Goal: Task Accomplishment & Management: Complete application form

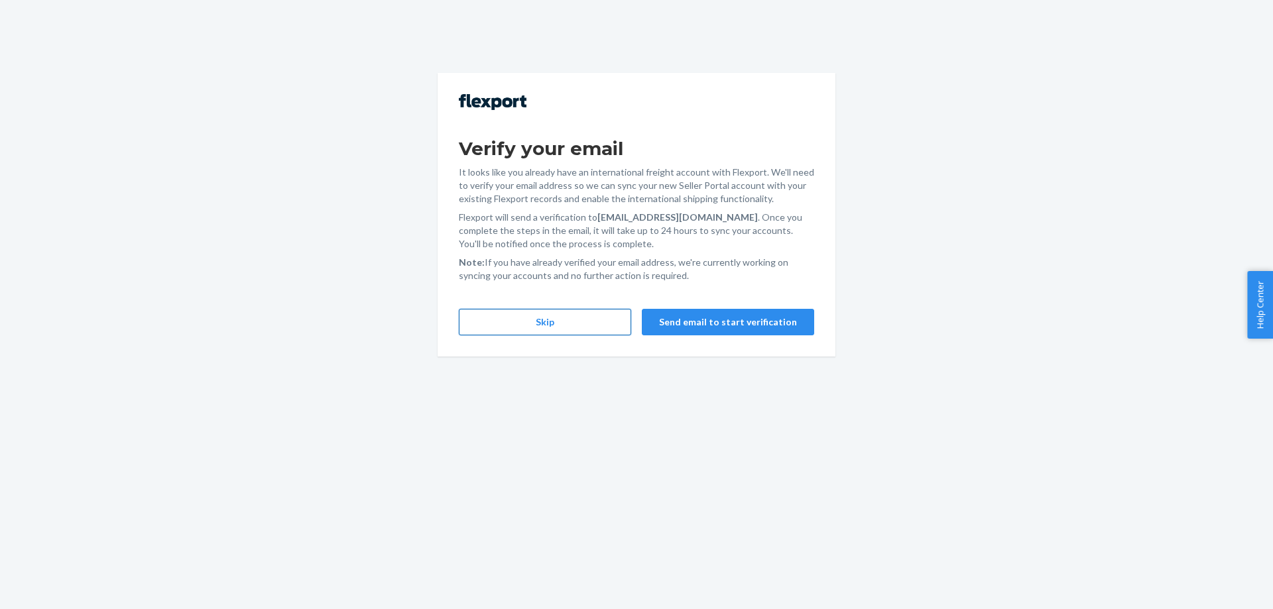
click at [601, 321] on button "Skip" at bounding box center [545, 322] width 172 height 27
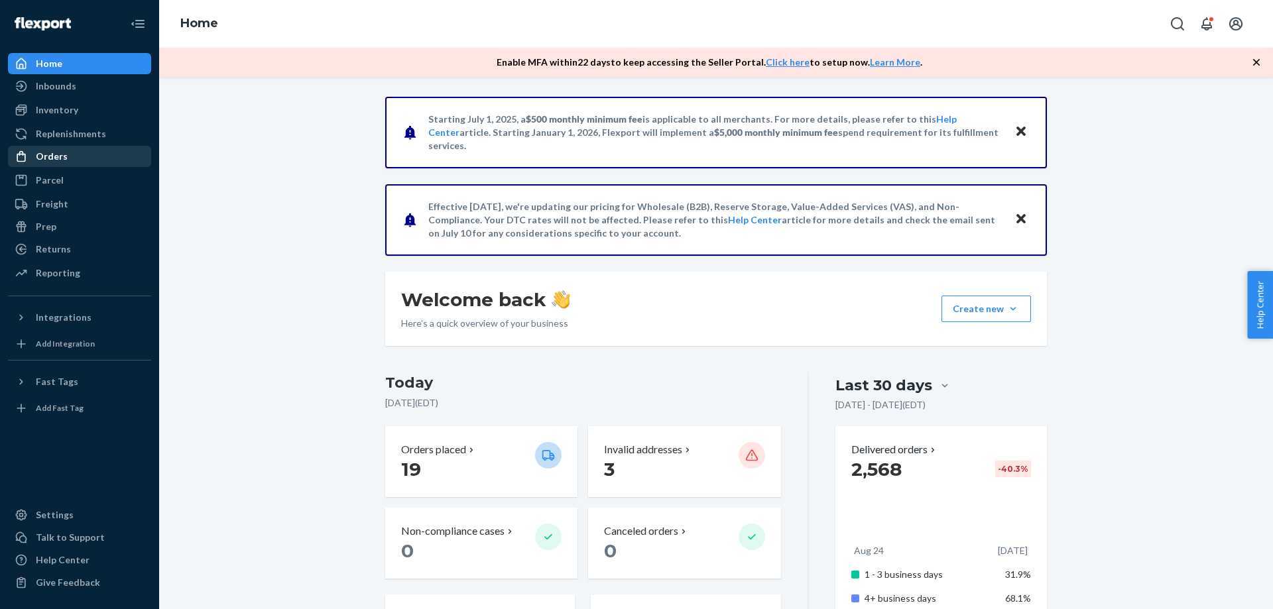
click at [105, 154] on div "Orders" at bounding box center [79, 156] width 141 height 19
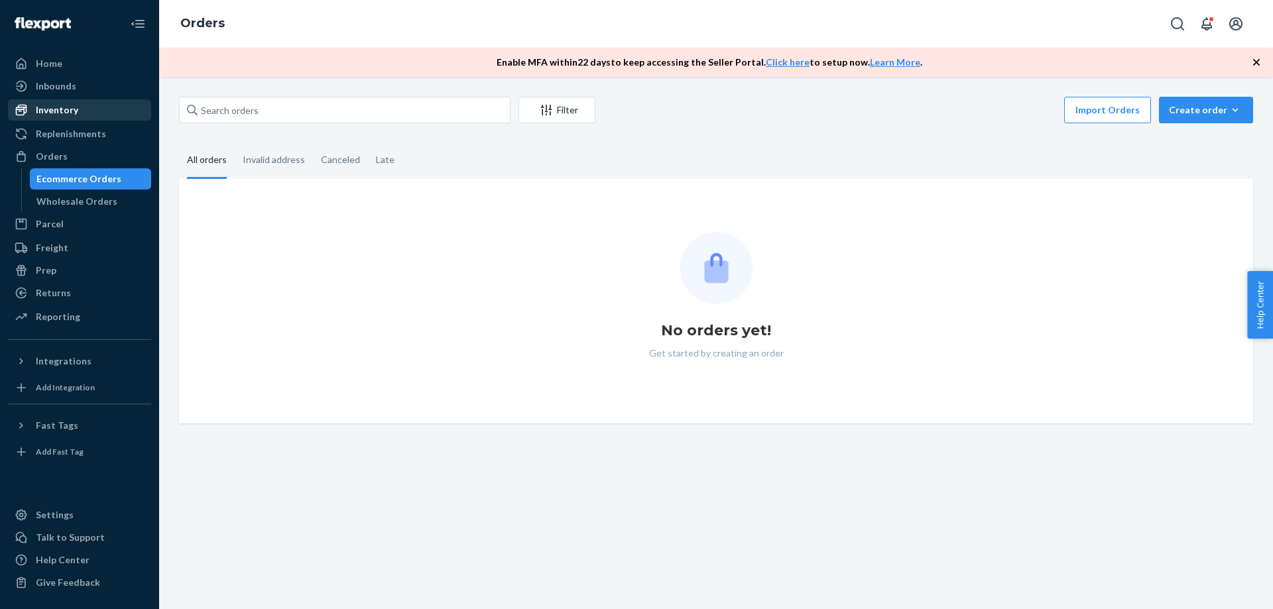
click at [99, 109] on div "Inventory" at bounding box center [79, 110] width 141 height 19
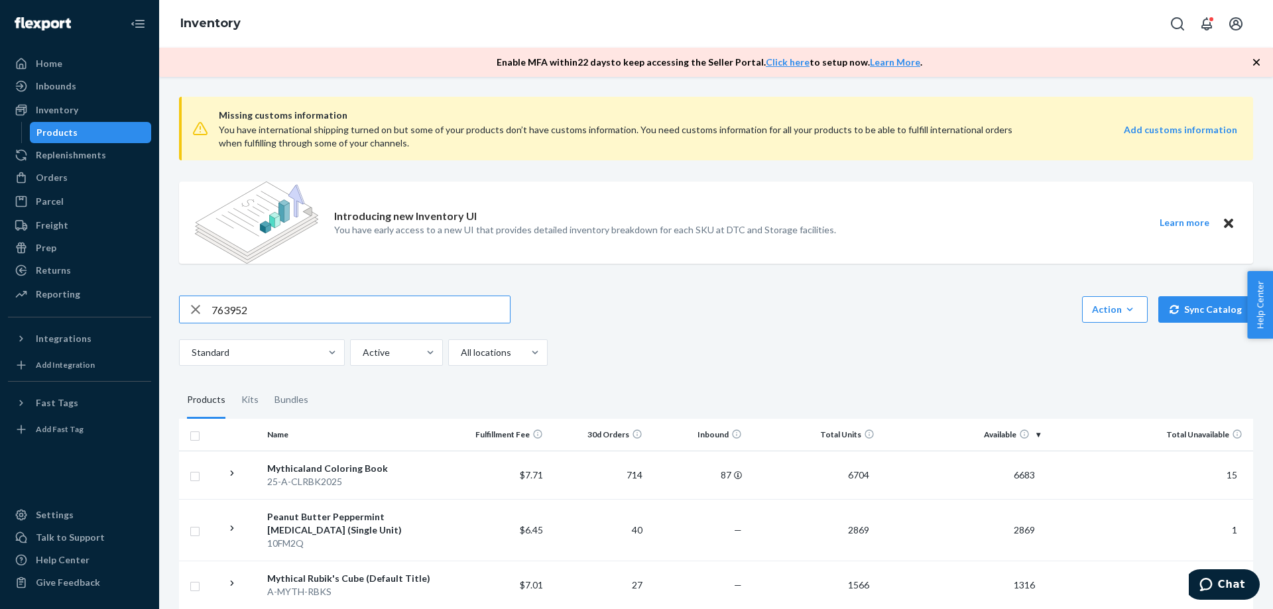
click at [285, 223] on img at bounding box center [256, 223] width 123 height 82
click at [290, 314] on input "763952" at bounding box center [361, 309] width 298 height 27
drag, startPoint x: 290, startPoint y: 314, endPoint x: 290, endPoint y: 308, distance: 6.7
click at [290, 314] on input "763952" at bounding box center [361, 309] width 298 height 27
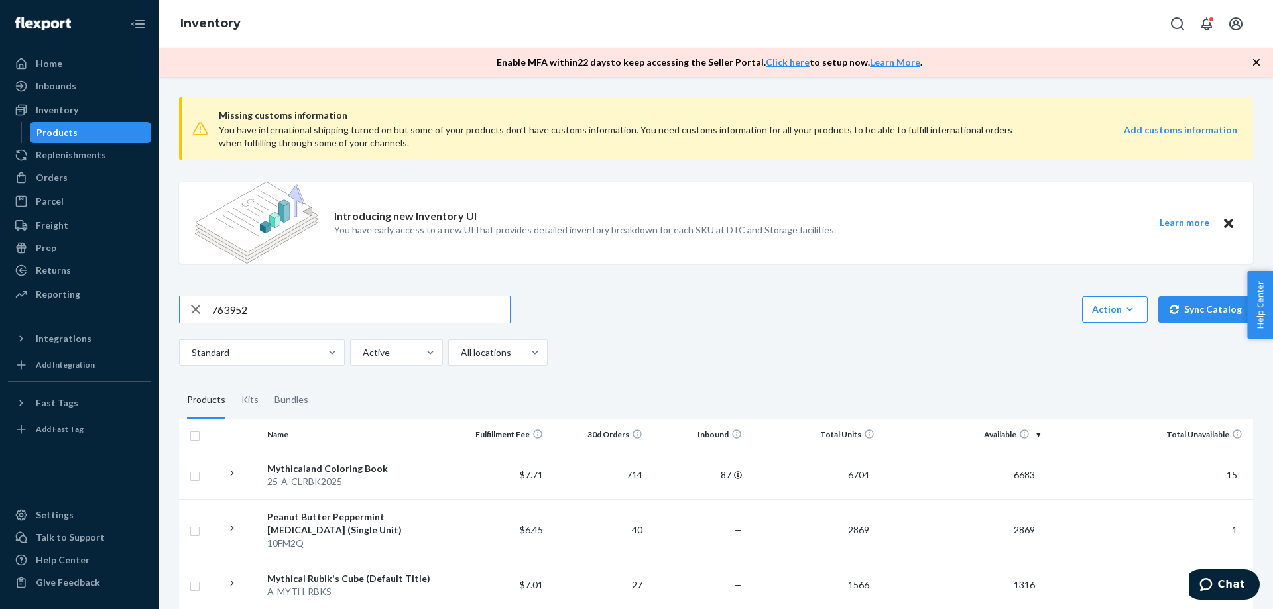
paste input "25-A-STKR-KEEPHONK"
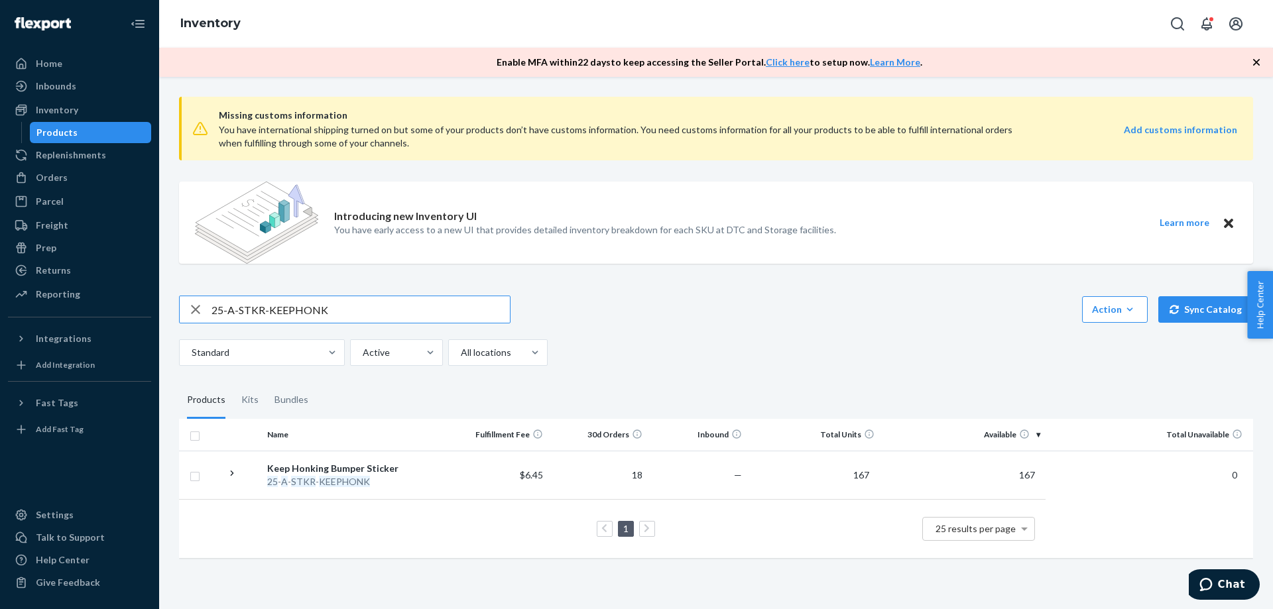
click at [349, 313] on input "25-A-STKR-KEEPHONK" at bounding box center [361, 309] width 298 height 27
click at [348, 314] on input "25-A-STKR-KEEPHONK" at bounding box center [361, 309] width 298 height 27
paste input "Bumper Sticker Bundle"
type input "Bumper Sticker Bundle"
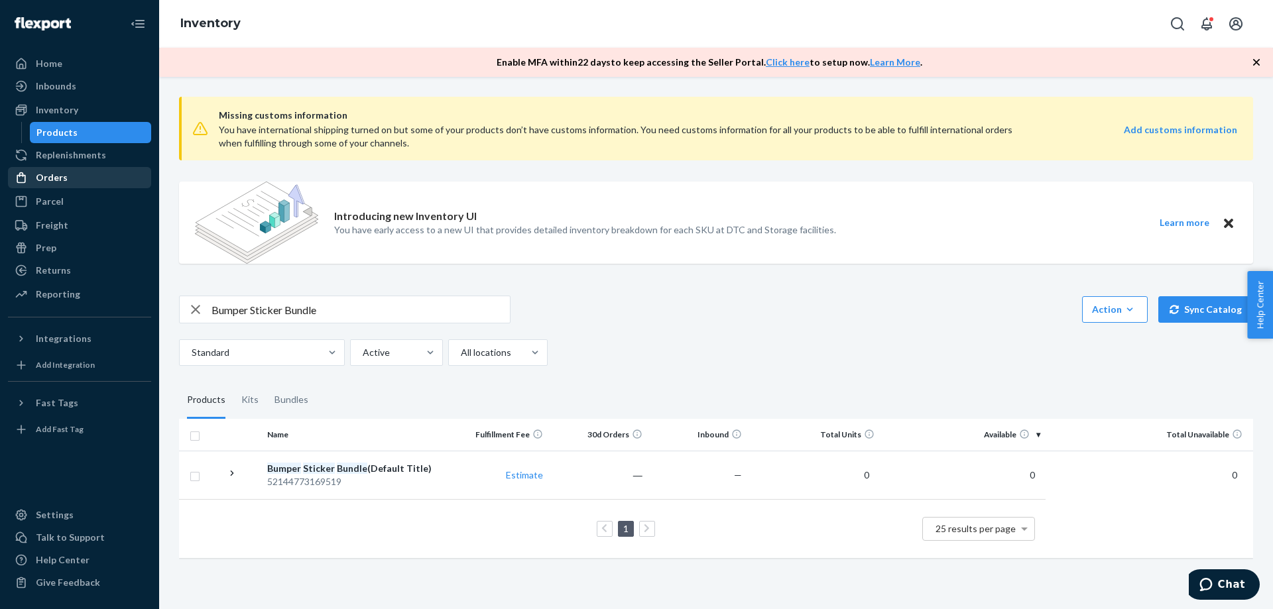
click at [79, 169] on div "Orders" at bounding box center [79, 177] width 141 height 19
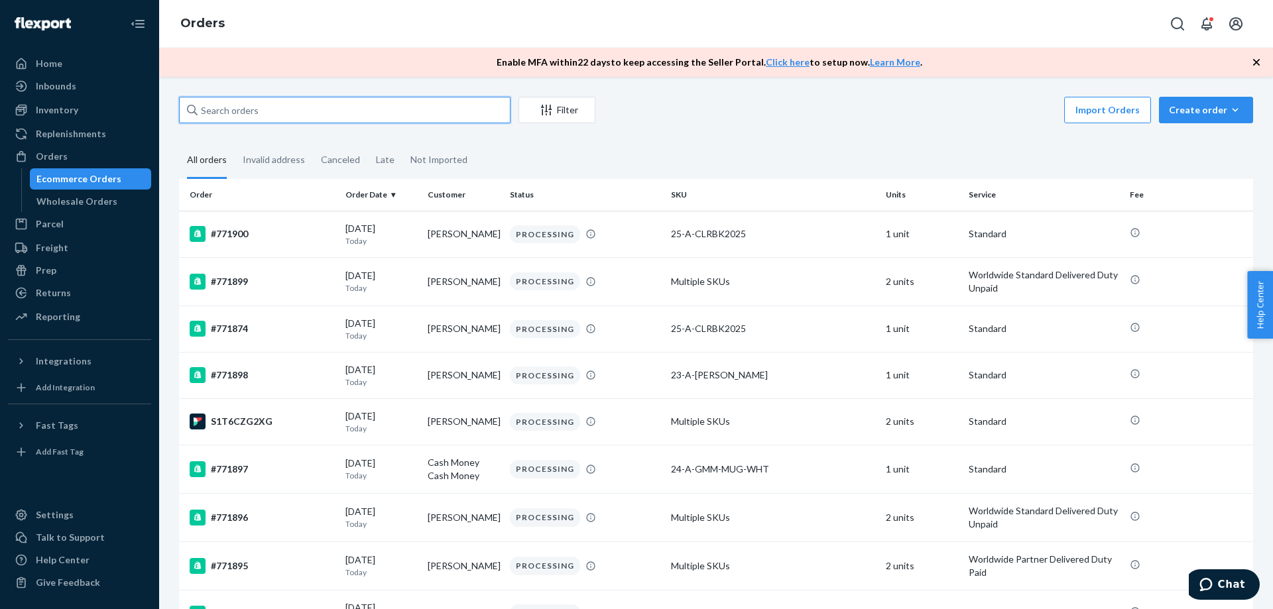
click at [308, 111] on input "text" at bounding box center [345, 110] width 332 height 27
paste input "763952"
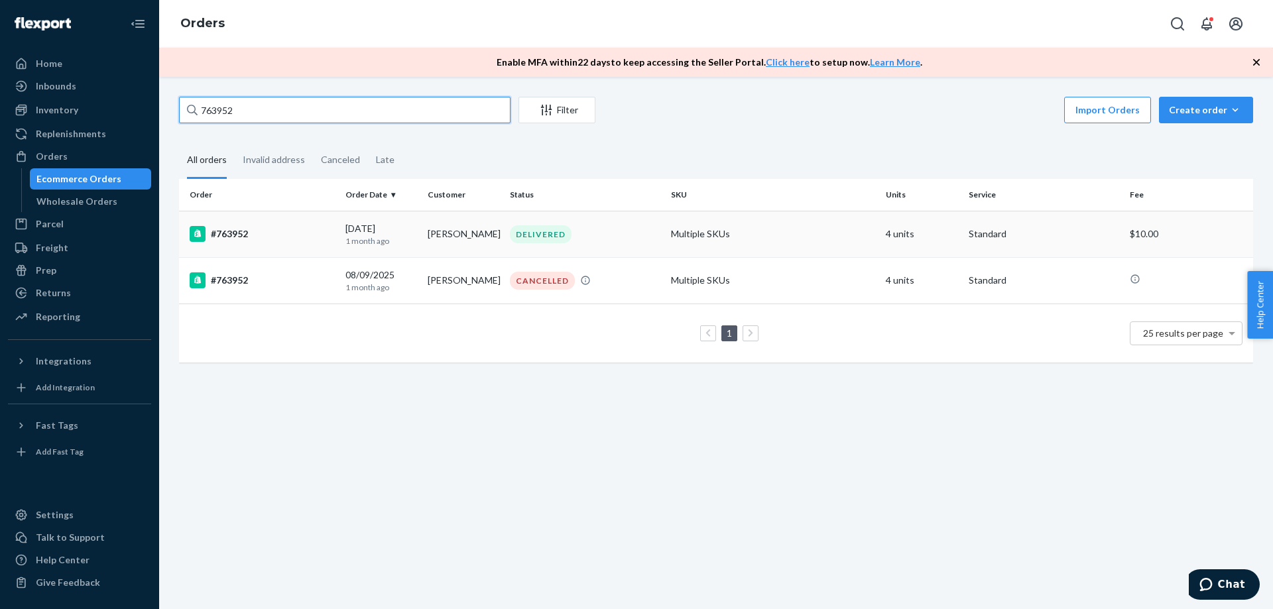
type input "763952"
click at [442, 243] on td "[PERSON_NAME]" at bounding box center [463, 234] width 82 height 46
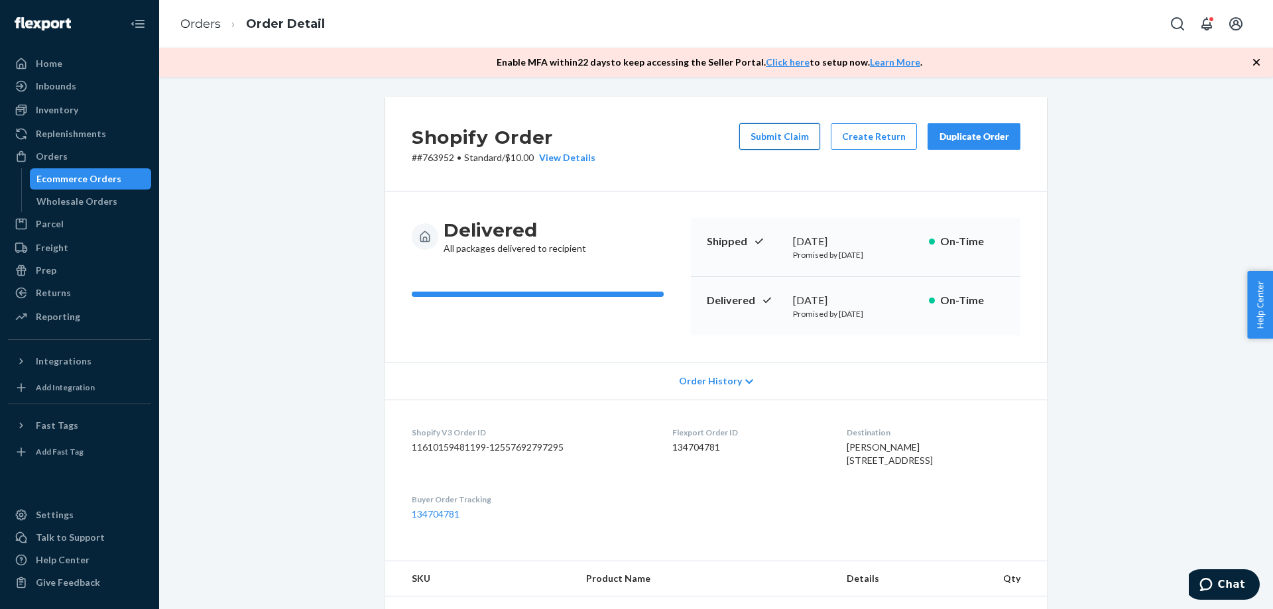
click at [783, 139] on button "Submit Claim" at bounding box center [779, 136] width 81 height 27
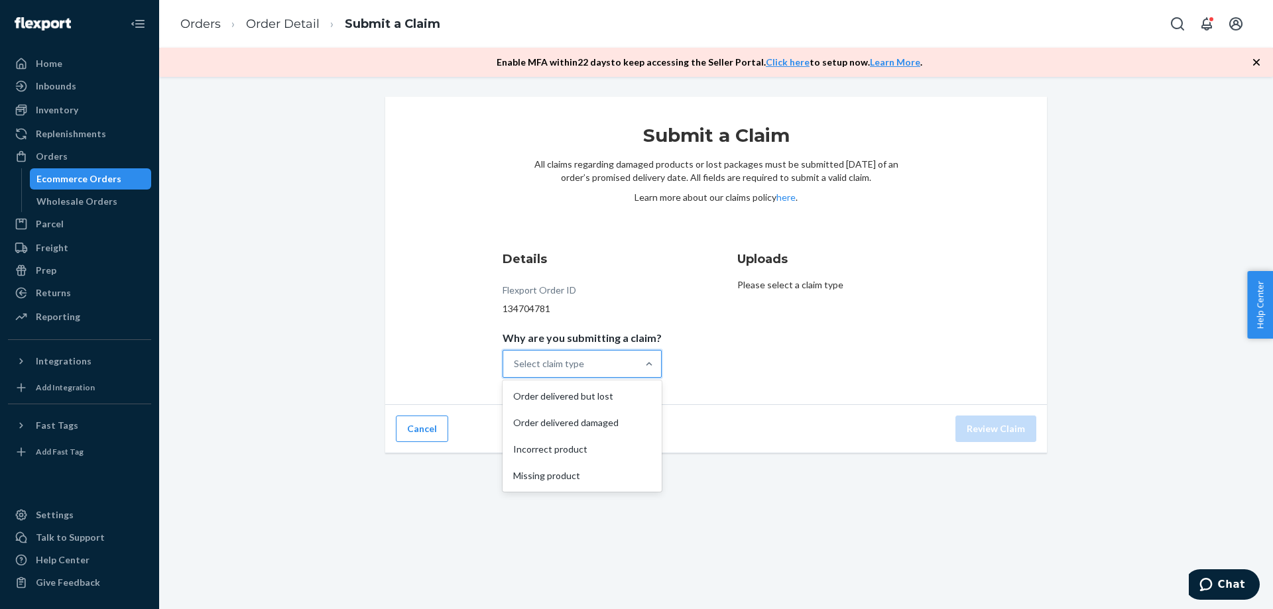
click at [620, 366] on div "Select claim type" at bounding box center [570, 364] width 134 height 27
click at [515, 366] on input "Why are you submitting a claim? option Order delivered but lost focused, 1 of 4…" at bounding box center [514, 363] width 1 height 13
click at [576, 449] on div "Incorrect product" at bounding box center [582, 449] width 154 height 27
click at [515, 371] on input "Why are you submitting a claim? option Incorrect product focused, 3 of 4. 4 res…" at bounding box center [514, 363] width 1 height 13
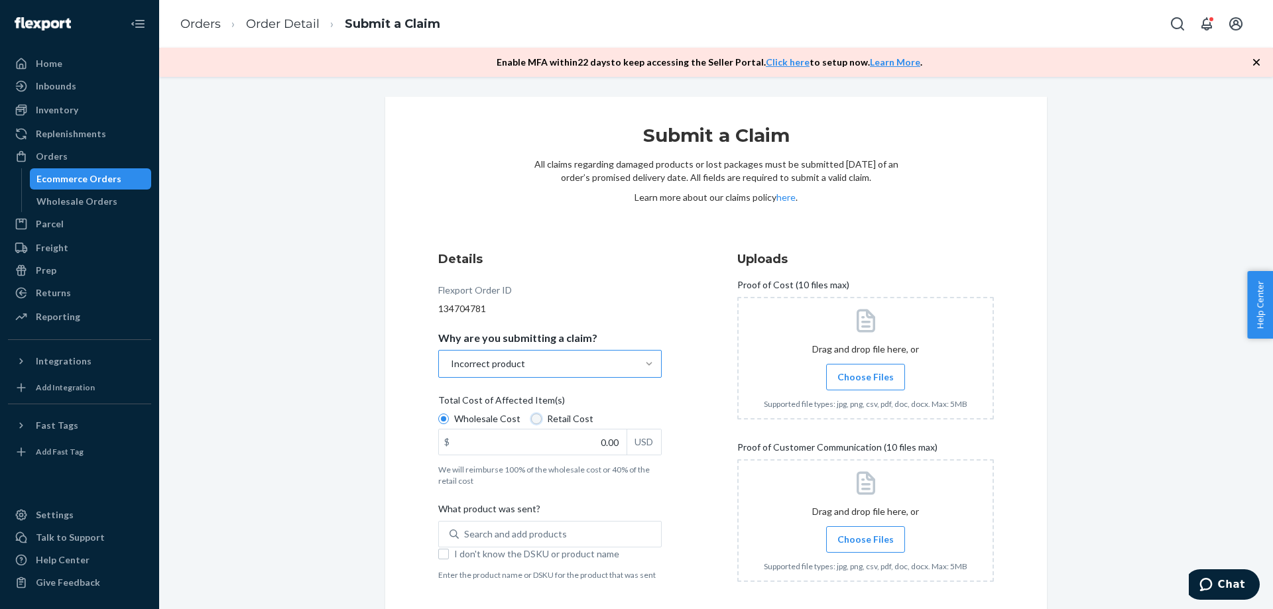
click at [531, 420] on input "Retail Cost" at bounding box center [536, 419] width 11 height 11
radio input "true"
radio input "false"
click at [559, 445] on input "0.00" at bounding box center [533, 442] width 188 height 25
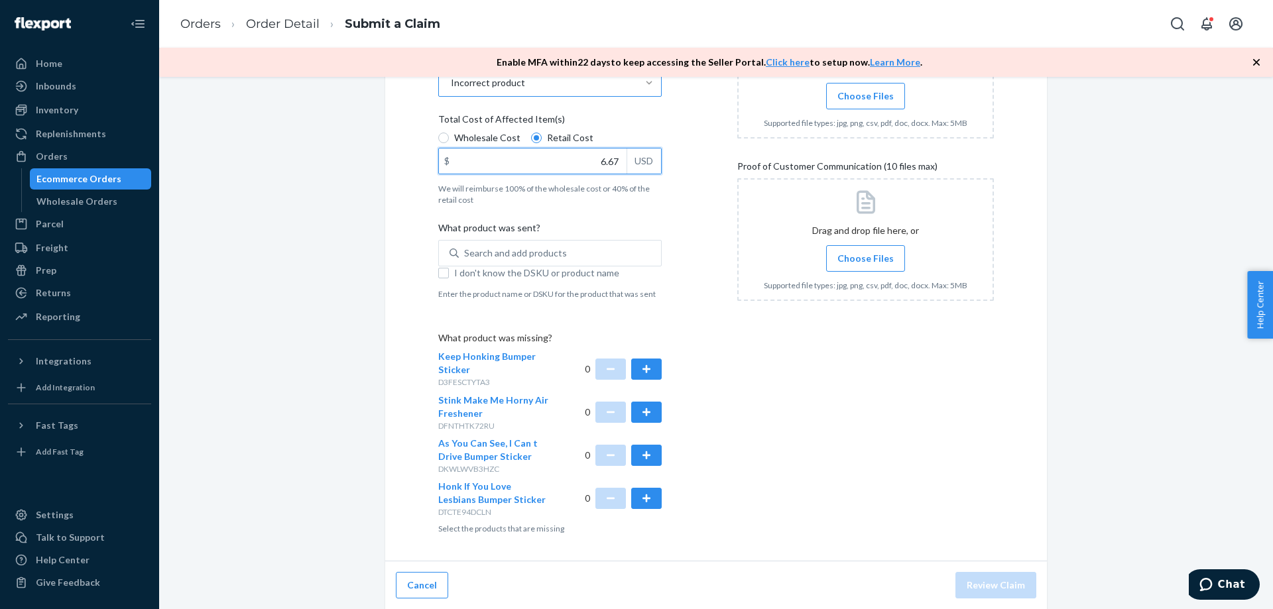
scroll to position [282, 0]
type input "6.67"
click at [644, 373] on button "button" at bounding box center [646, 368] width 31 height 21
click at [517, 251] on div "Search and add products" at bounding box center [515, 252] width 103 height 13
click at [466, 251] on input "0 results available. Use Up and Down to choose options, press Enter to select t…" at bounding box center [464, 252] width 1 height 13
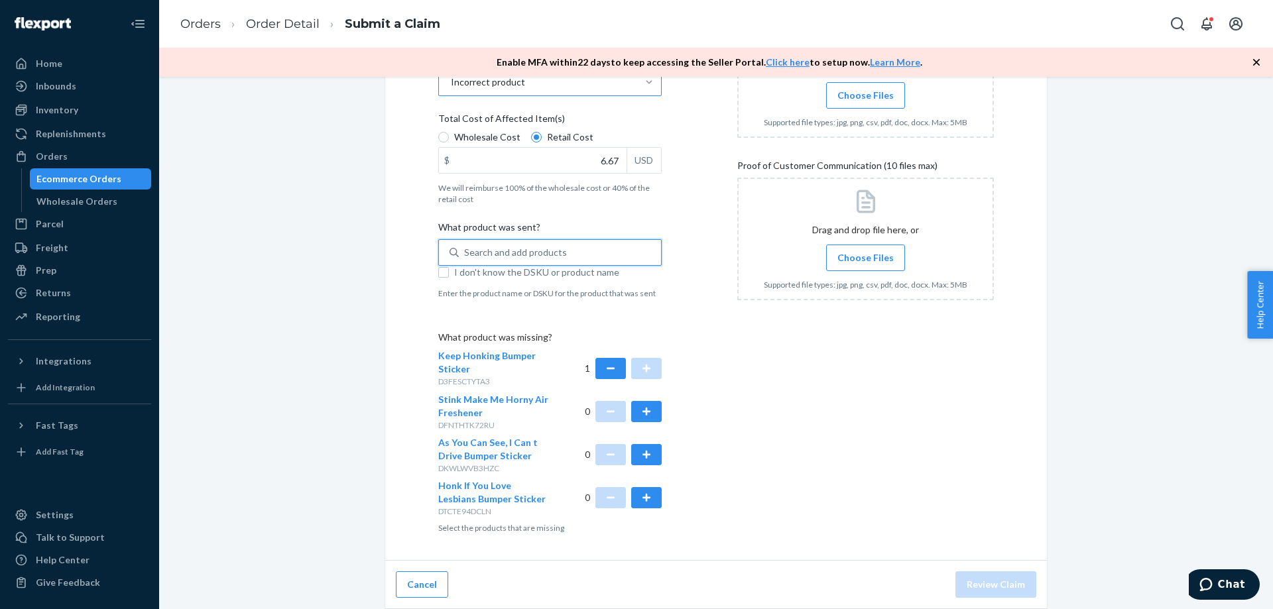
paste input "25-A-STKR-ASYOUCANSEE"
type input "25-A-STKR-ASYOUCANSEE"
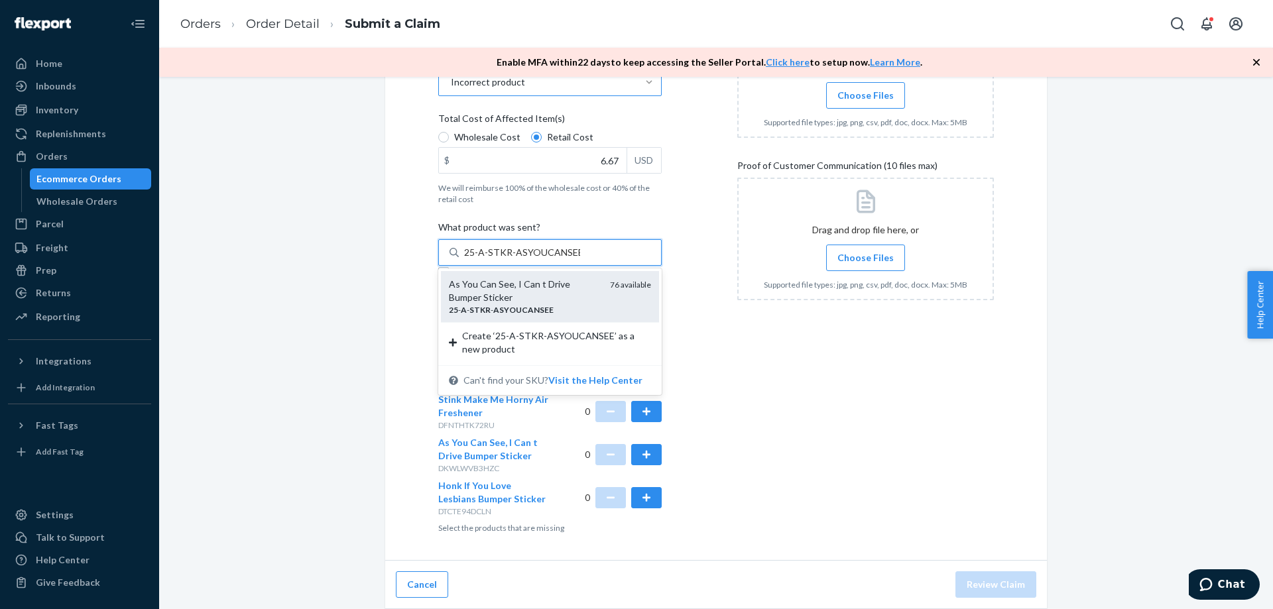
click at [591, 294] on div "As You Can See, I Can t Drive Bumper Sticker" at bounding box center [524, 291] width 151 height 27
click at [580, 259] on input "25-A-STKR-ASYOUCANSEE" at bounding box center [522, 252] width 116 height 13
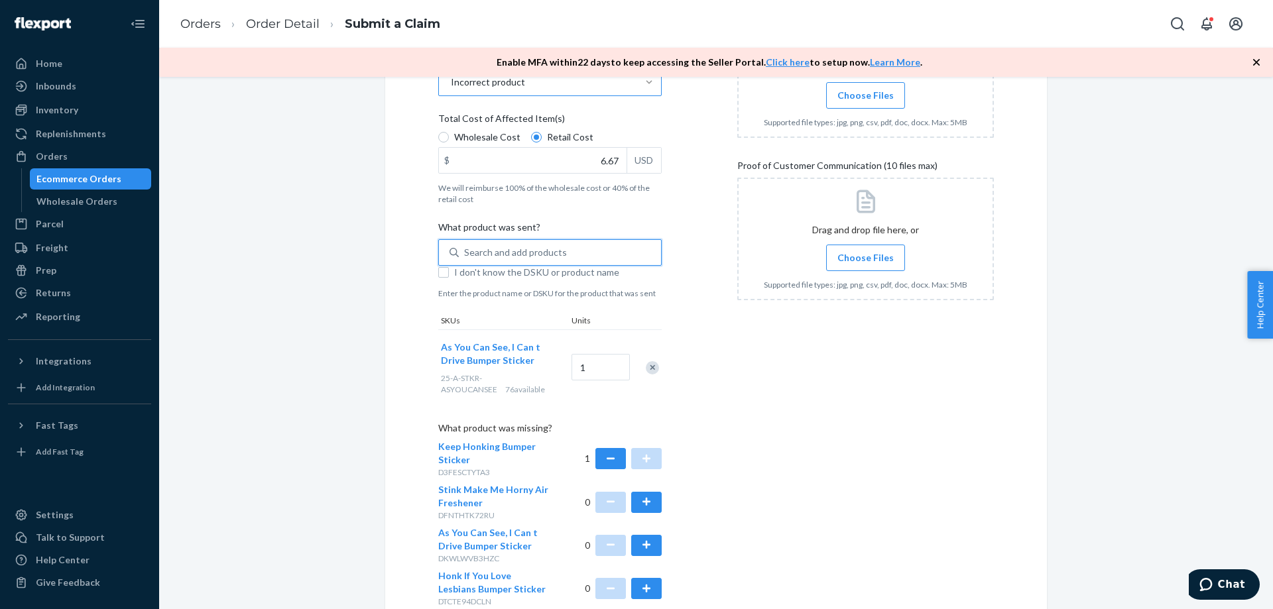
click at [687, 279] on div "Details Flexport Order ID 134704781 Why are you submitting a claim? Incorrect p…" at bounding box center [566, 297] width 257 height 672
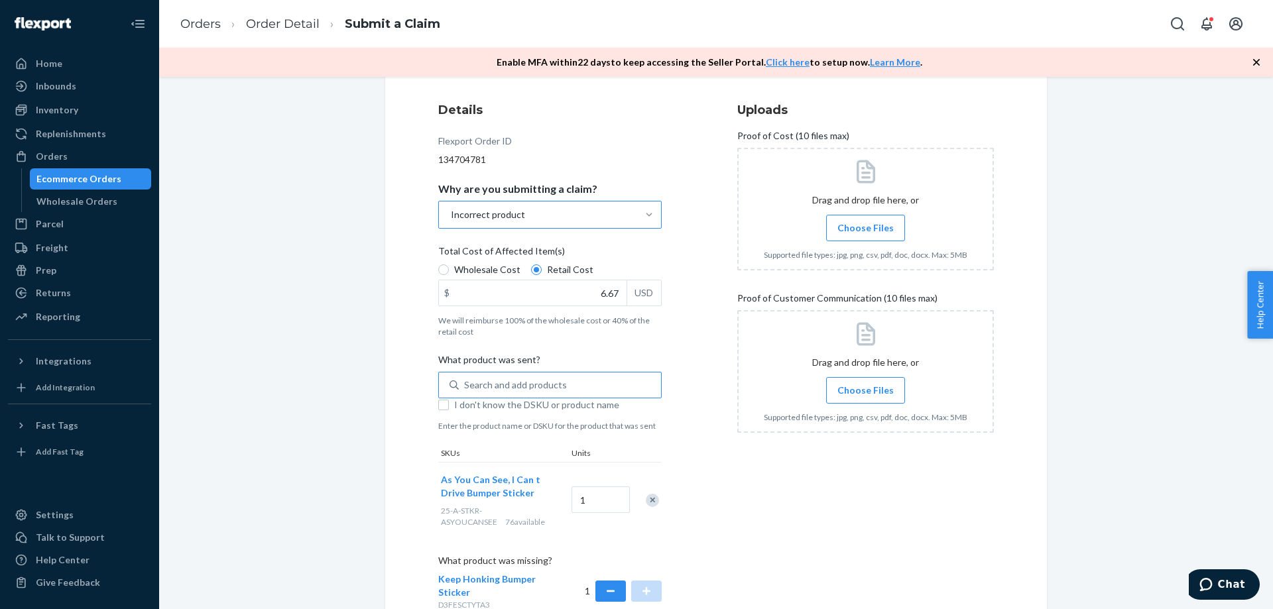
click at [853, 225] on span "Choose Files" at bounding box center [866, 227] width 56 height 13
click at [865, 225] on input "Choose Files" at bounding box center [865, 228] width 1 height 15
click at [870, 389] on span "Choose Files" at bounding box center [866, 390] width 56 height 13
click at [866, 389] on input "Choose Files" at bounding box center [865, 390] width 1 height 15
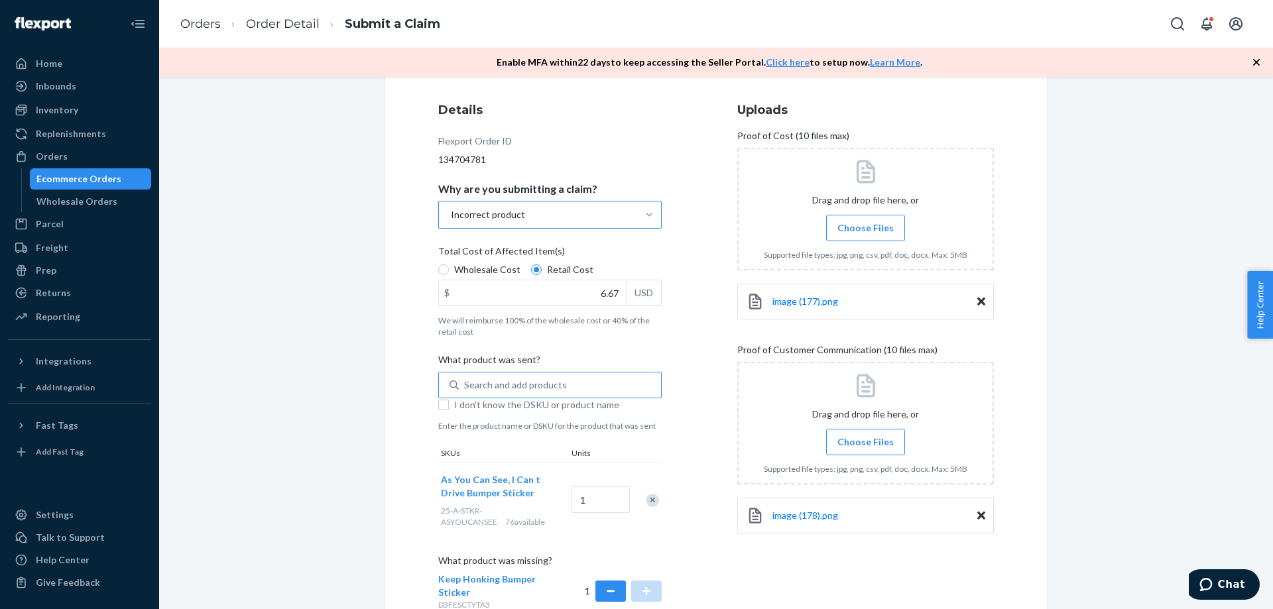
click at [883, 444] on span "Choose Files" at bounding box center [866, 442] width 56 height 13
click at [866, 444] on input "Choose Files" at bounding box center [865, 442] width 1 height 15
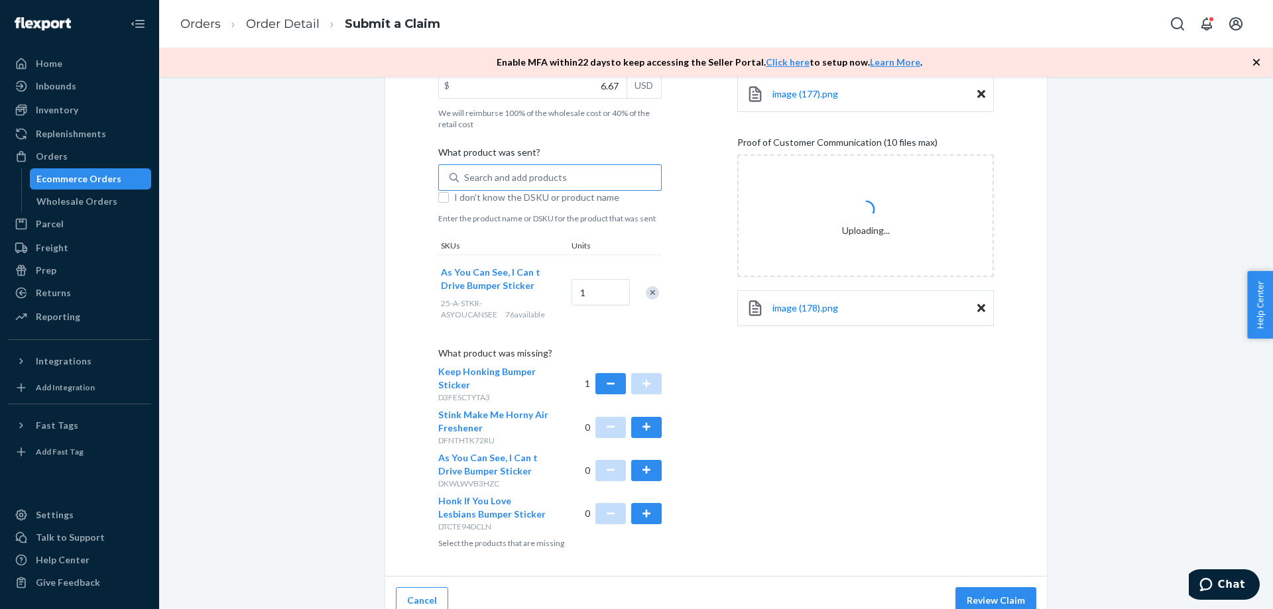
scroll to position [373, 0]
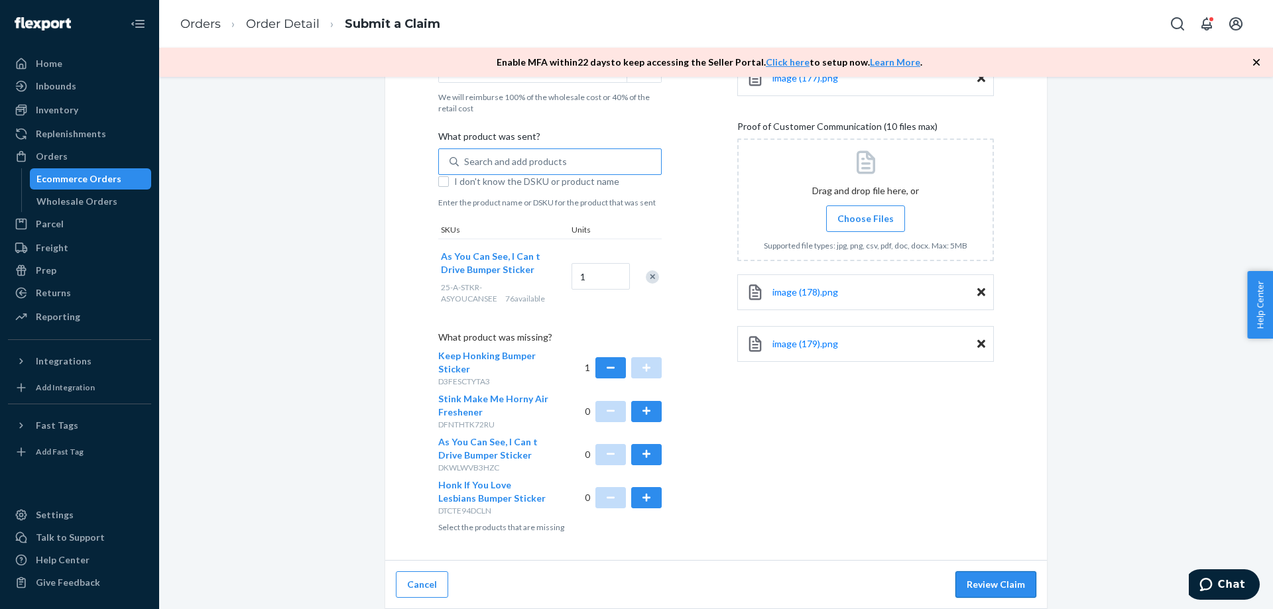
click at [999, 585] on button "Review Claim" at bounding box center [996, 585] width 81 height 27
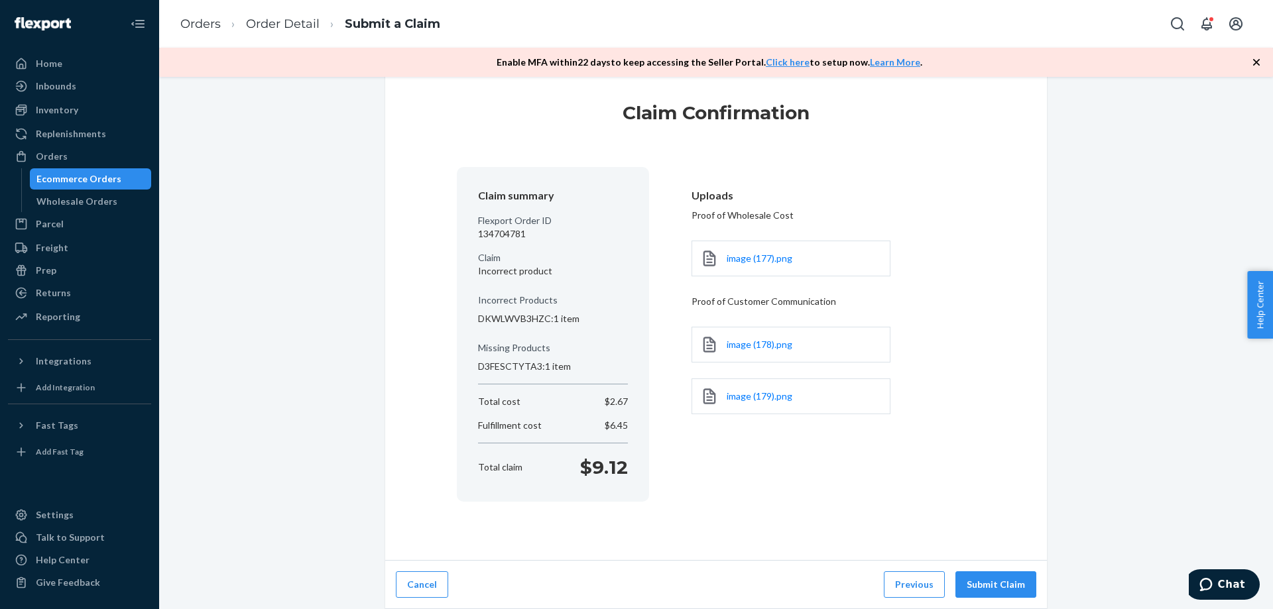
scroll to position [23, 0]
click at [987, 586] on button "Submit Claim" at bounding box center [996, 585] width 81 height 27
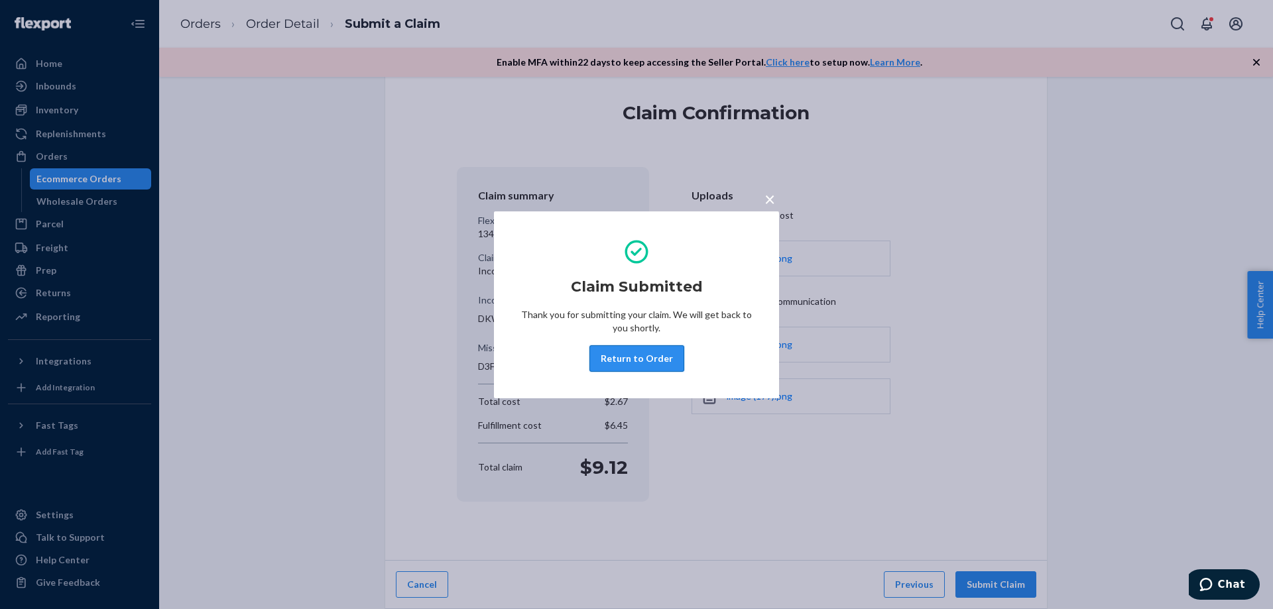
click at [657, 356] on button "Return to Order" at bounding box center [637, 359] width 95 height 27
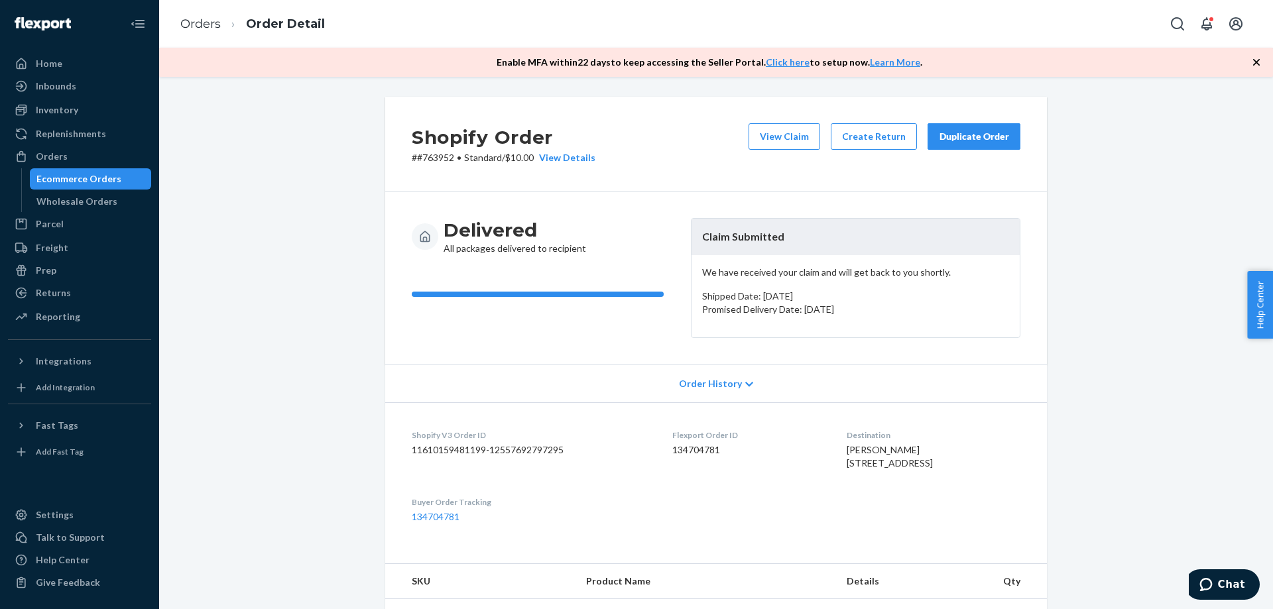
click at [974, 145] on button "Duplicate Order" at bounding box center [974, 136] width 93 height 27
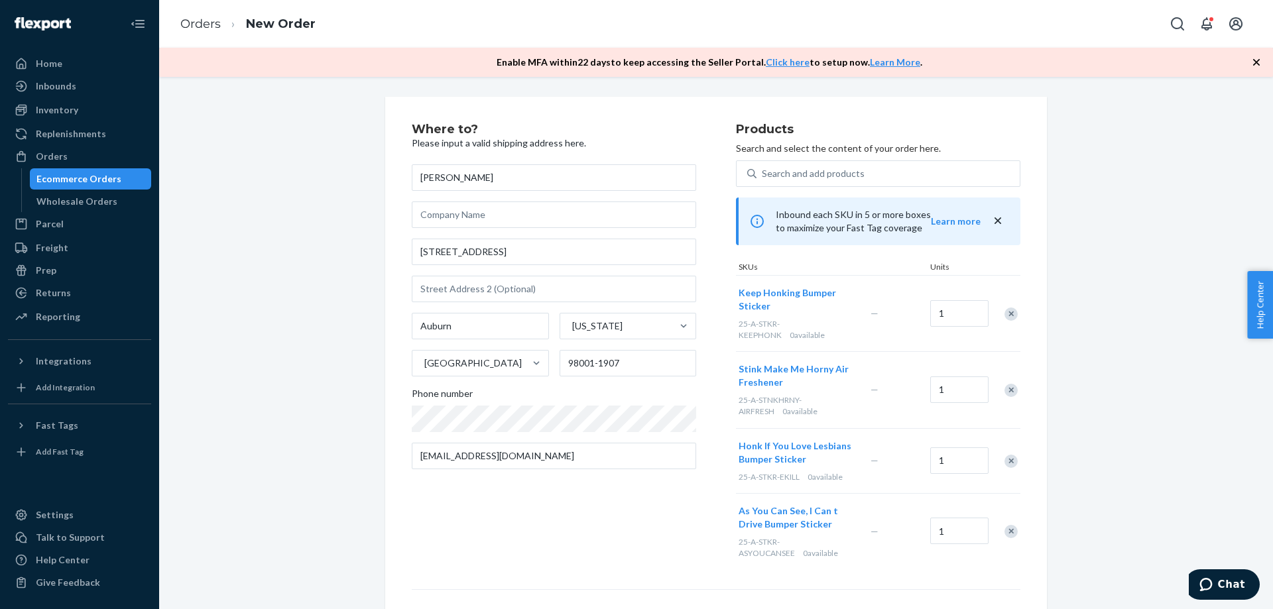
click at [1007, 315] on div "Remove Item" at bounding box center [1011, 314] width 13 height 13
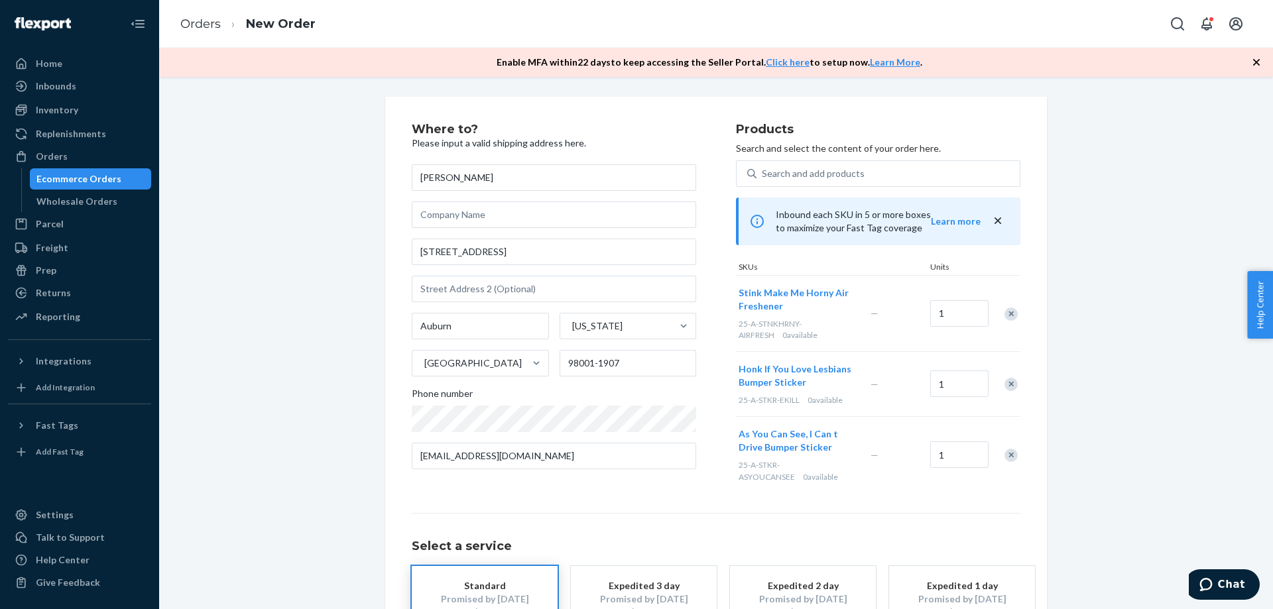
click at [1005, 312] on div "Remove Item" at bounding box center [1011, 314] width 13 height 13
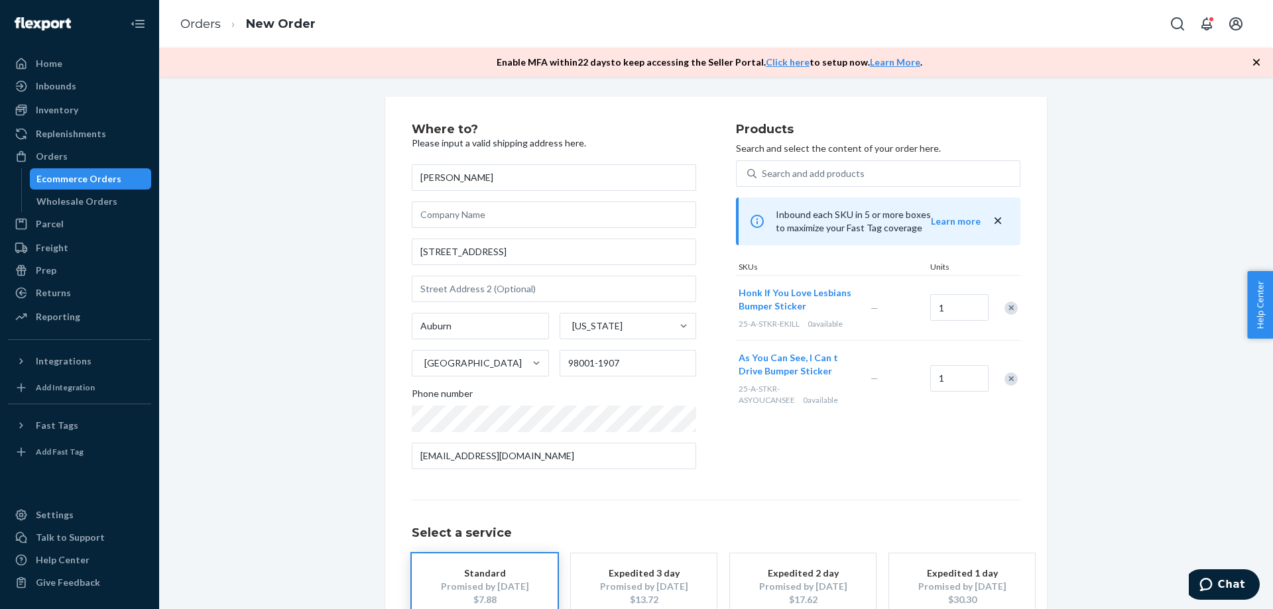
click at [1005, 311] on div "Remove Item" at bounding box center [1011, 308] width 13 height 13
click at [1005, 311] on div "Remove Item" at bounding box center [1011, 314] width 13 height 13
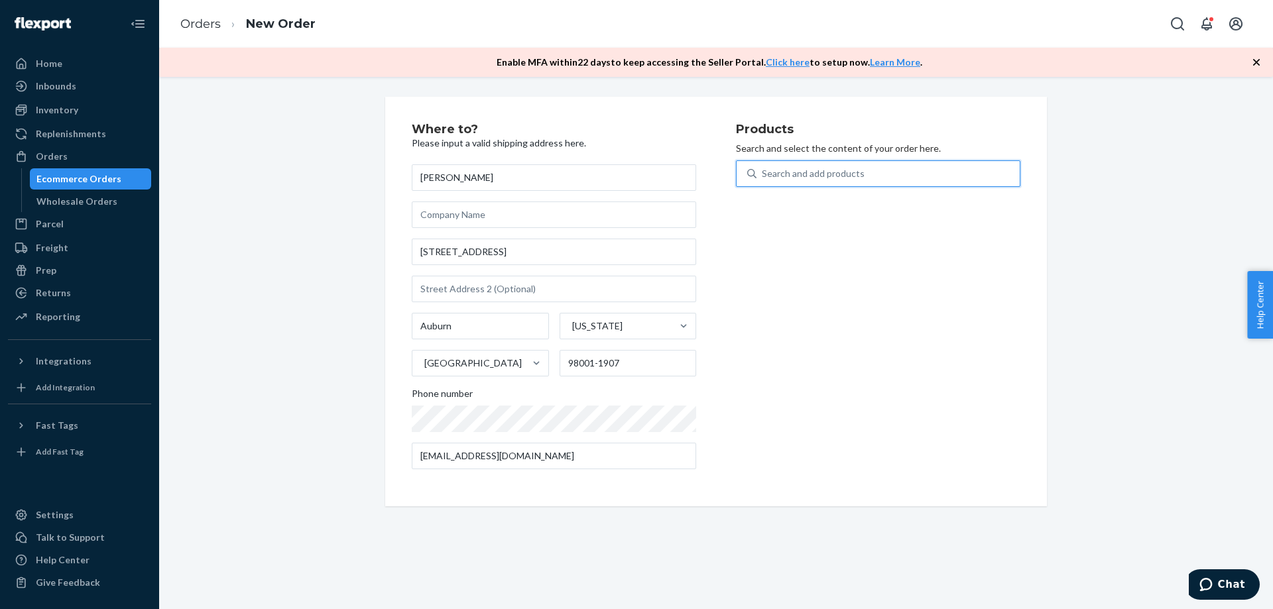
click at [802, 169] on div "Search and add products" at bounding box center [813, 173] width 103 height 13
click at [763, 169] on input "0 results available. Use Up and Down to choose options, press Enter to select t…" at bounding box center [762, 173] width 1 height 13
paste input "25-A-STKR-KEEPHONK"
type input "25-A-STKR-KEEPHONK"
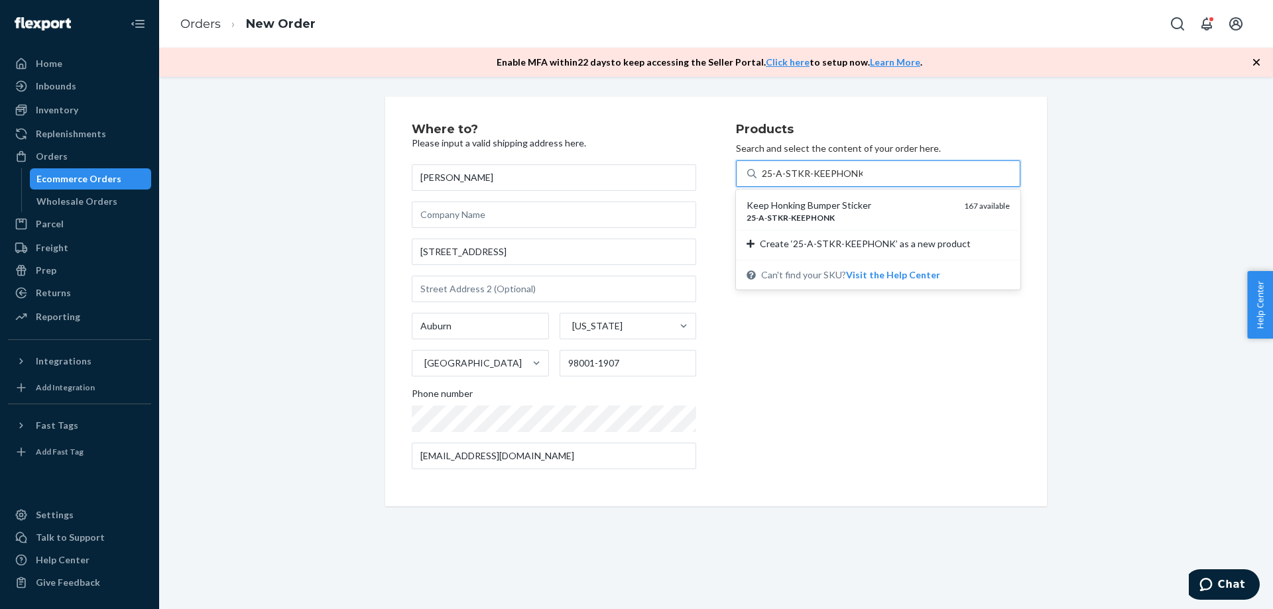
click at [830, 223] on div "25 - A - STKR - KEEPHONK" at bounding box center [850, 217] width 207 height 11
click at [830, 180] on input "25-A-STKR-KEEPHONK" at bounding box center [812, 173] width 101 height 13
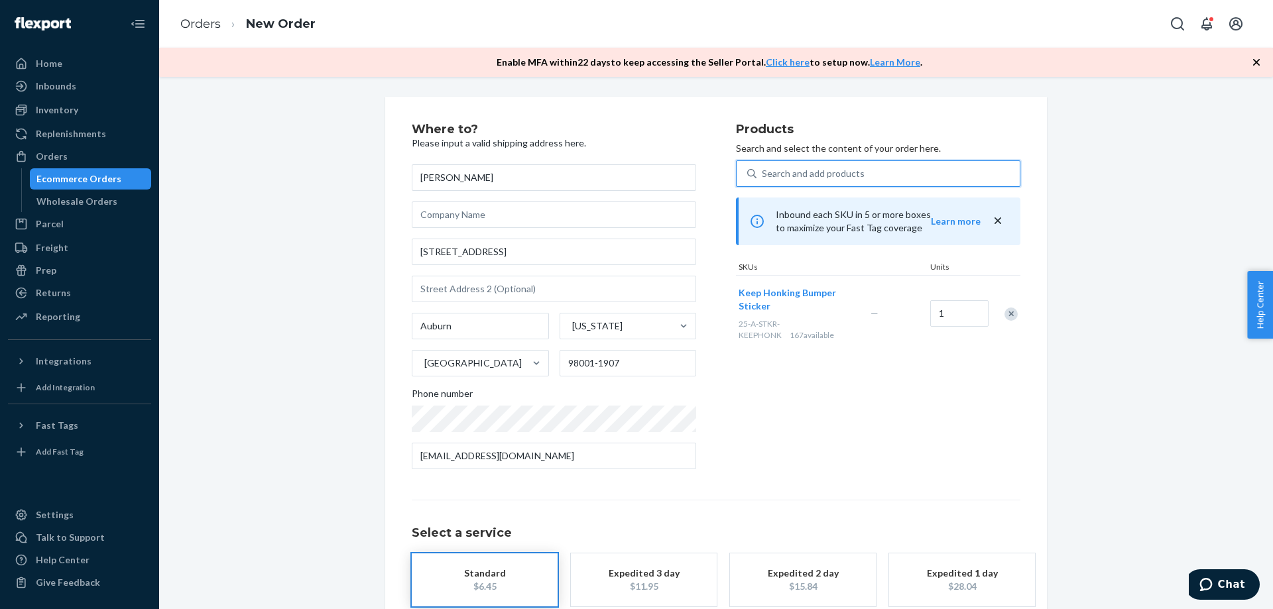
click at [838, 424] on div "Products Search and select the content of your order here. 0 results available.…" at bounding box center [878, 301] width 284 height 357
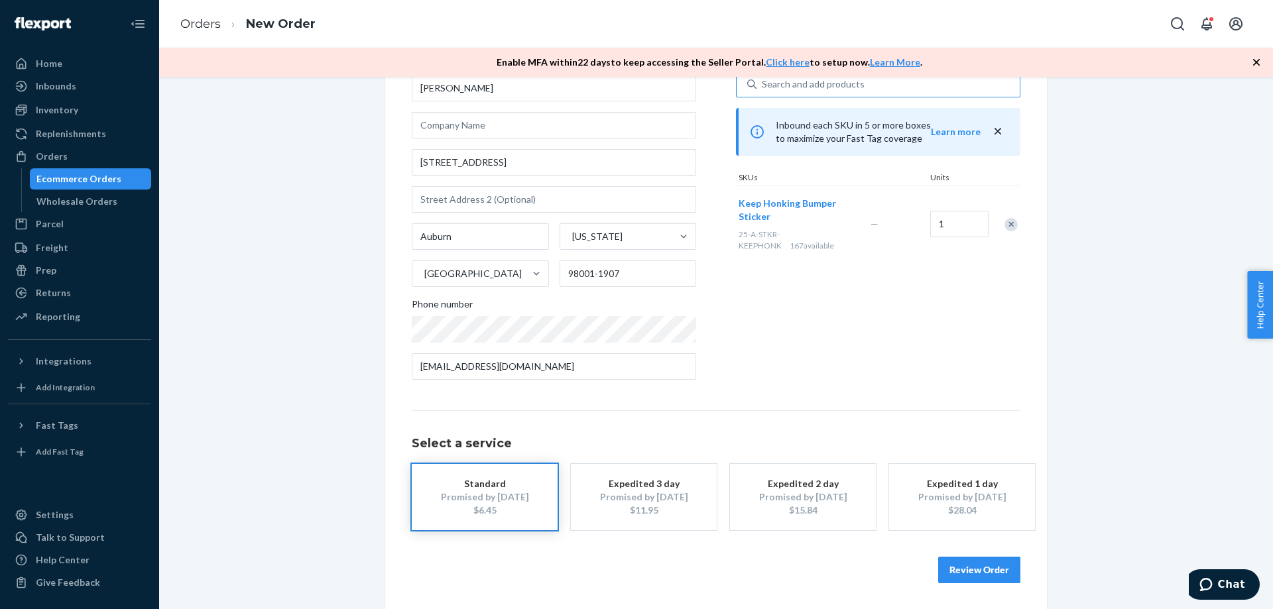
scroll to position [90, 0]
click at [975, 567] on button "Review Order" at bounding box center [979, 569] width 82 height 27
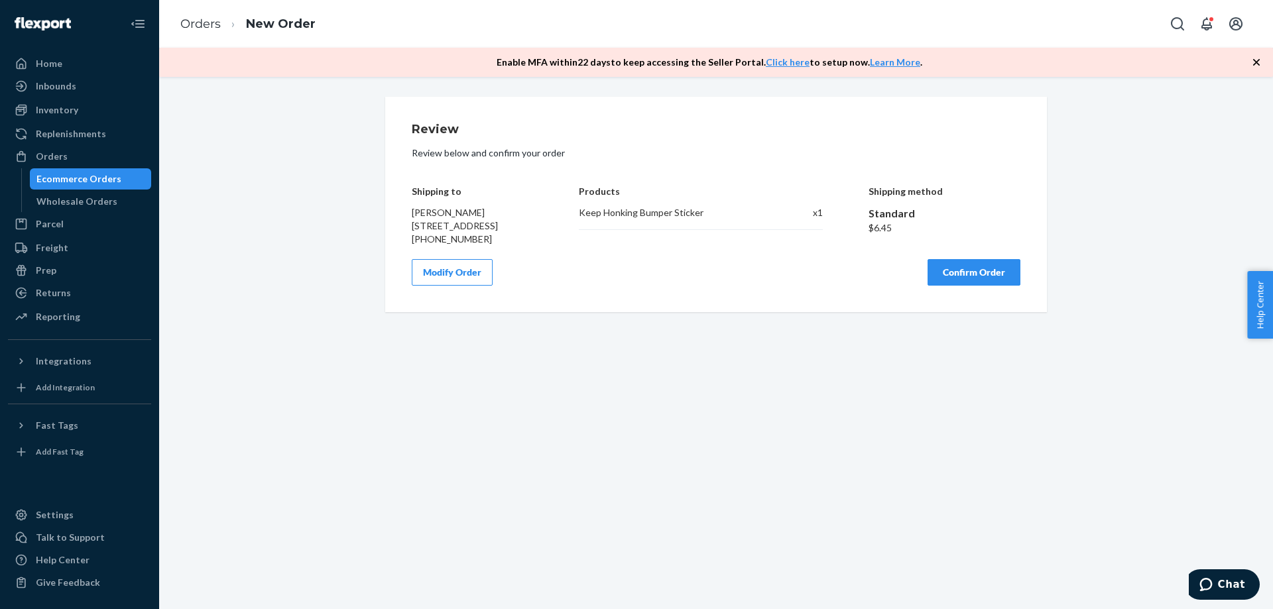
click at [974, 279] on button "Confirm Order" at bounding box center [974, 272] width 93 height 27
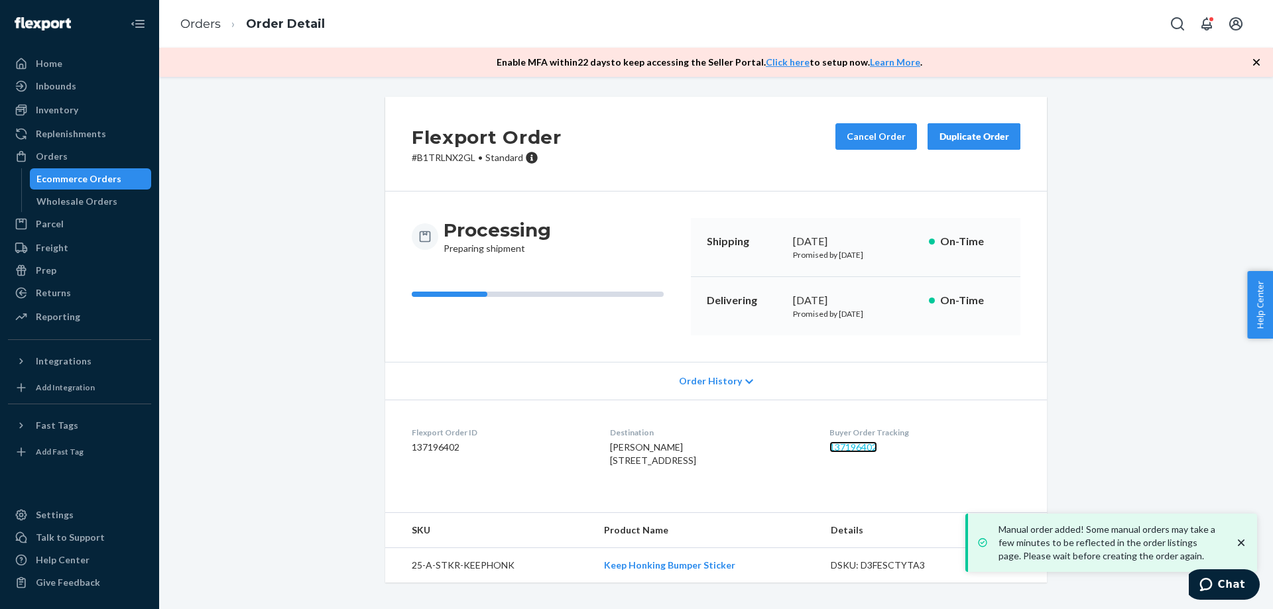
click at [870, 450] on link "137196402" at bounding box center [854, 447] width 48 height 11
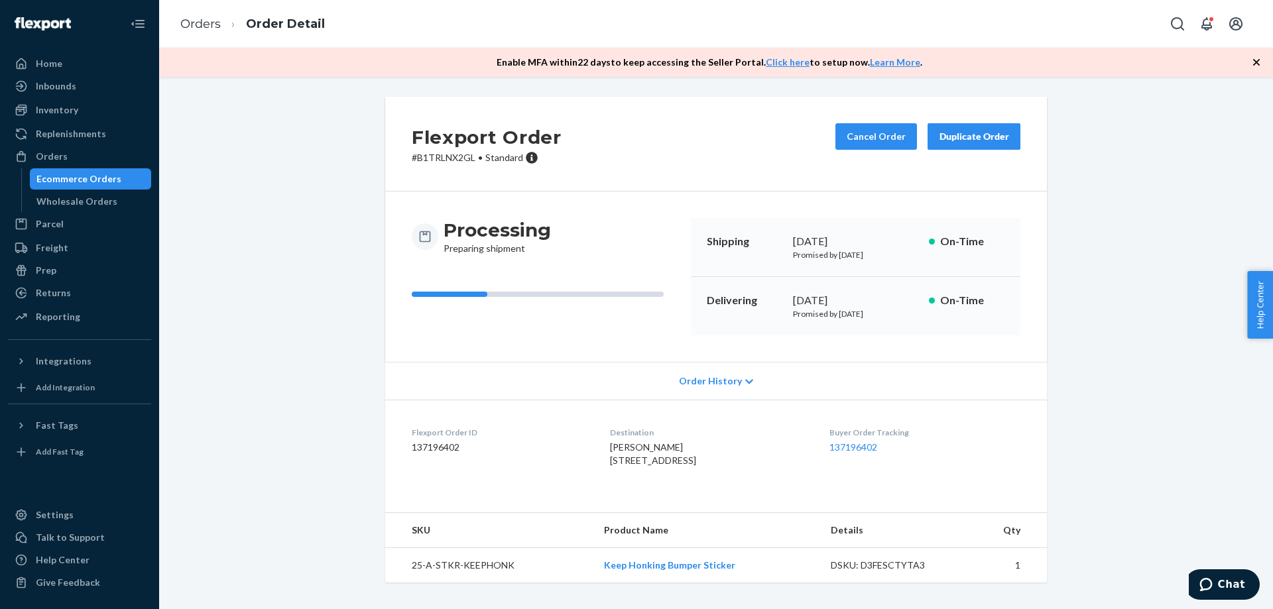
drag, startPoint x: 620, startPoint y: 485, endPoint x: 588, endPoint y: 427, distance: 66.8
click at [588, 427] on dl "Flexport Order ID 137196402 Destination [PERSON_NAME] [STREET_ADDRESS]-1907 US …" at bounding box center [716, 449] width 662 height 99
click at [627, 468] on div "[PERSON_NAME] [STREET_ADDRESS]" at bounding box center [709, 454] width 198 height 27
click at [625, 473] on div "Destination [PERSON_NAME] [STREET_ADDRESS]" at bounding box center [709, 450] width 198 height 46
drag, startPoint x: 621, startPoint y: 486, endPoint x: 601, endPoint y: 414, distance: 74.3
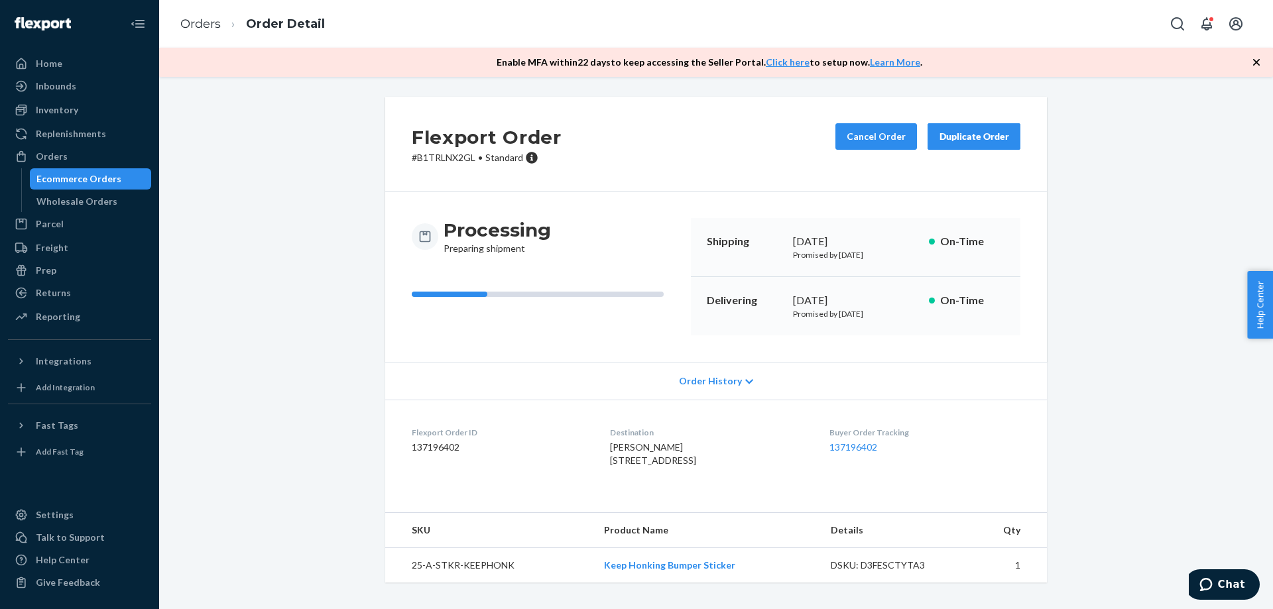
click at [601, 414] on dl "Flexport Order ID 137196402 Destination [PERSON_NAME] [STREET_ADDRESS]-1907 US …" at bounding box center [716, 449] width 662 height 99
copy div "Destination [PERSON_NAME] [STREET_ADDRESS]"
click at [98, 157] on div "Orders" at bounding box center [79, 156] width 141 height 19
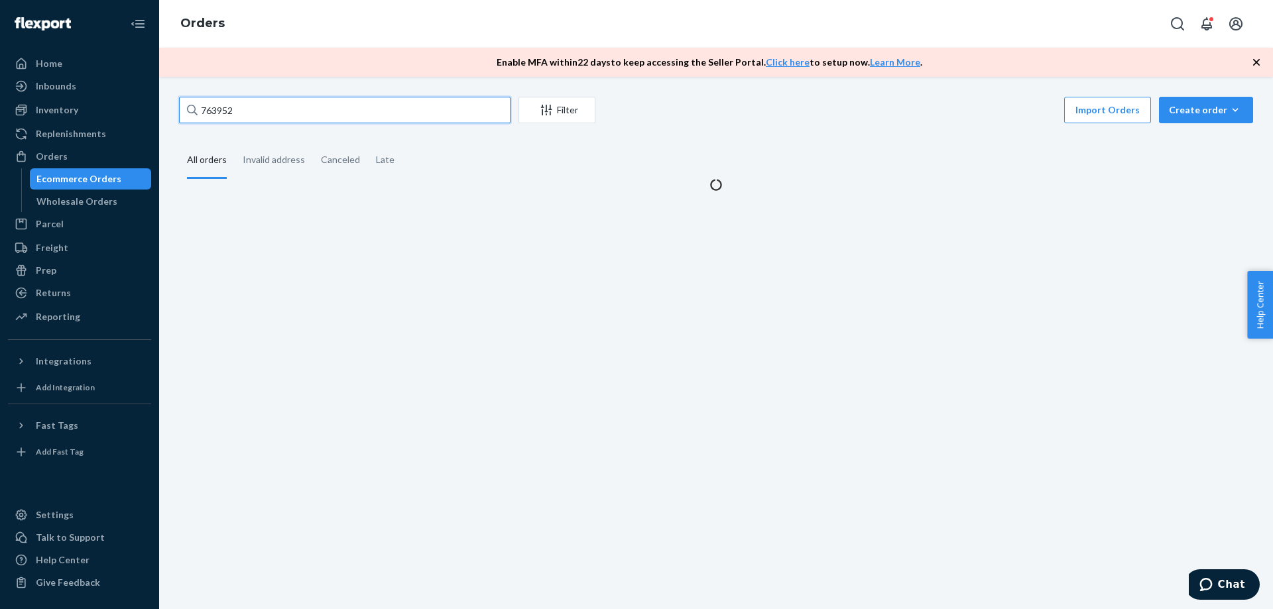
click at [325, 110] on input "763952" at bounding box center [345, 110] width 332 height 27
paste input "8766"
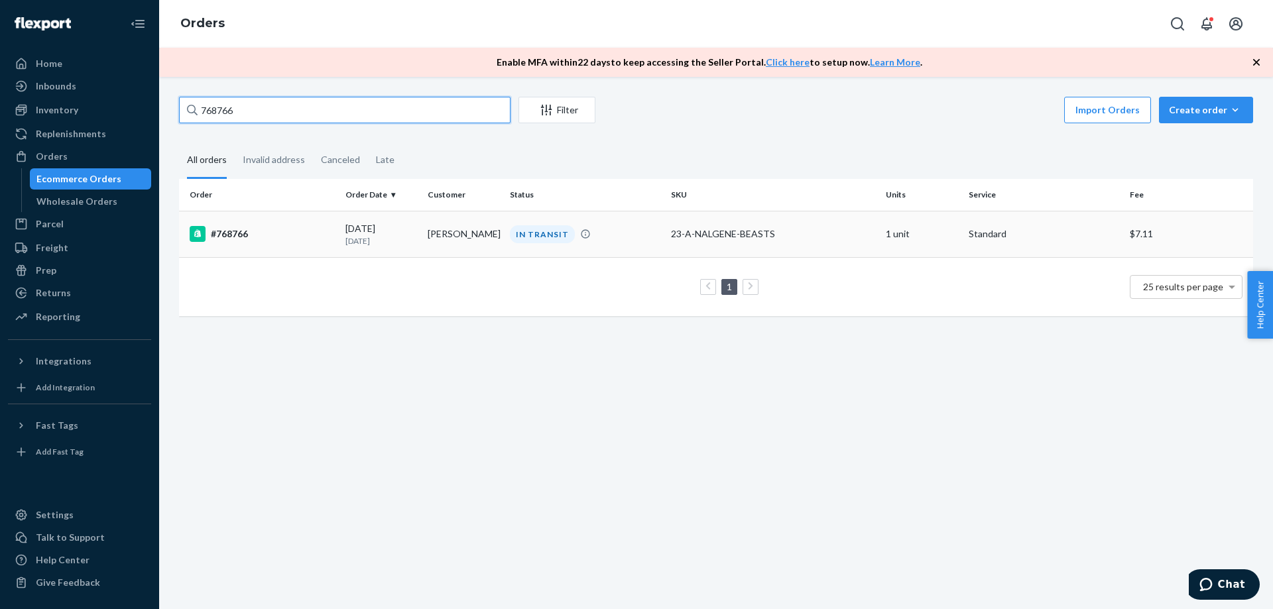
type input "768766"
click at [477, 237] on td "[PERSON_NAME]" at bounding box center [463, 234] width 82 height 46
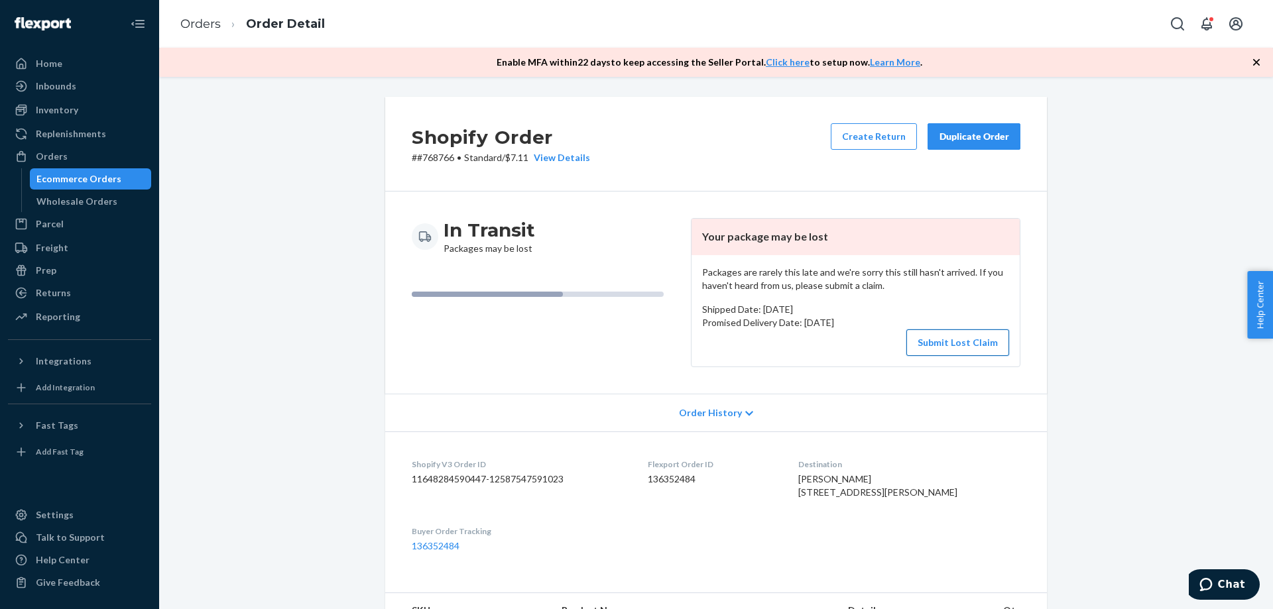
click at [925, 344] on button "Submit Lost Claim" at bounding box center [958, 343] width 103 height 27
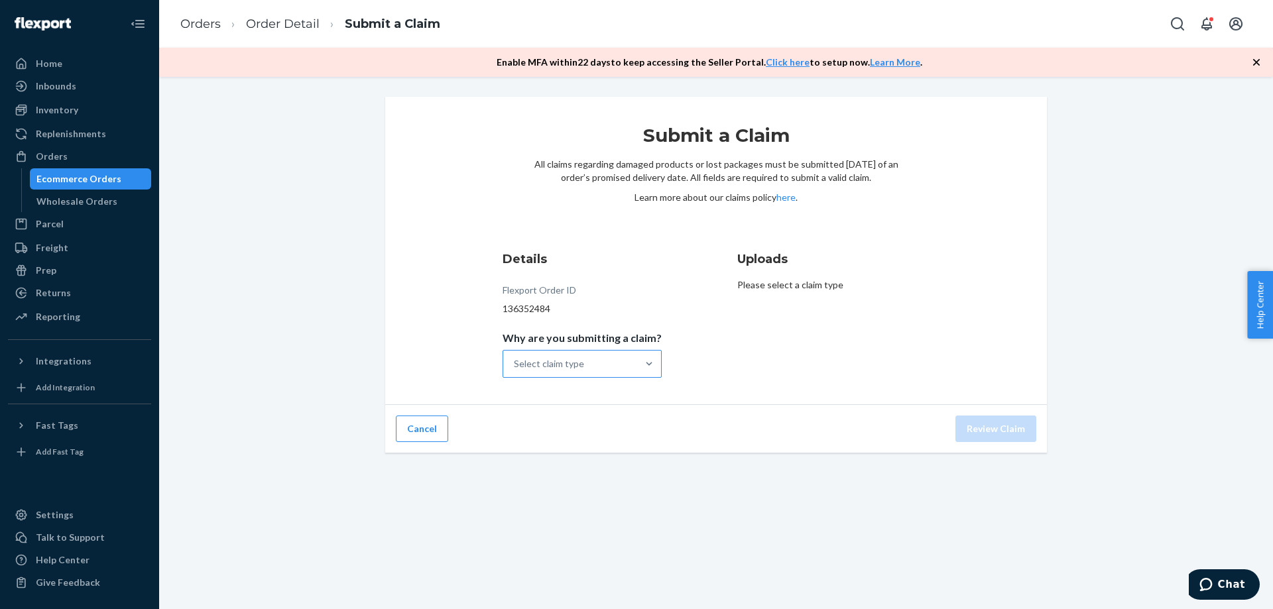
click at [594, 362] on div "Select claim type" at bounding box center [570, 364] width 134 height 27
click at [515, 362] on input "Why are you submitting a claim? Select claim type" at bounding box center [514, 363] width 1 height 13
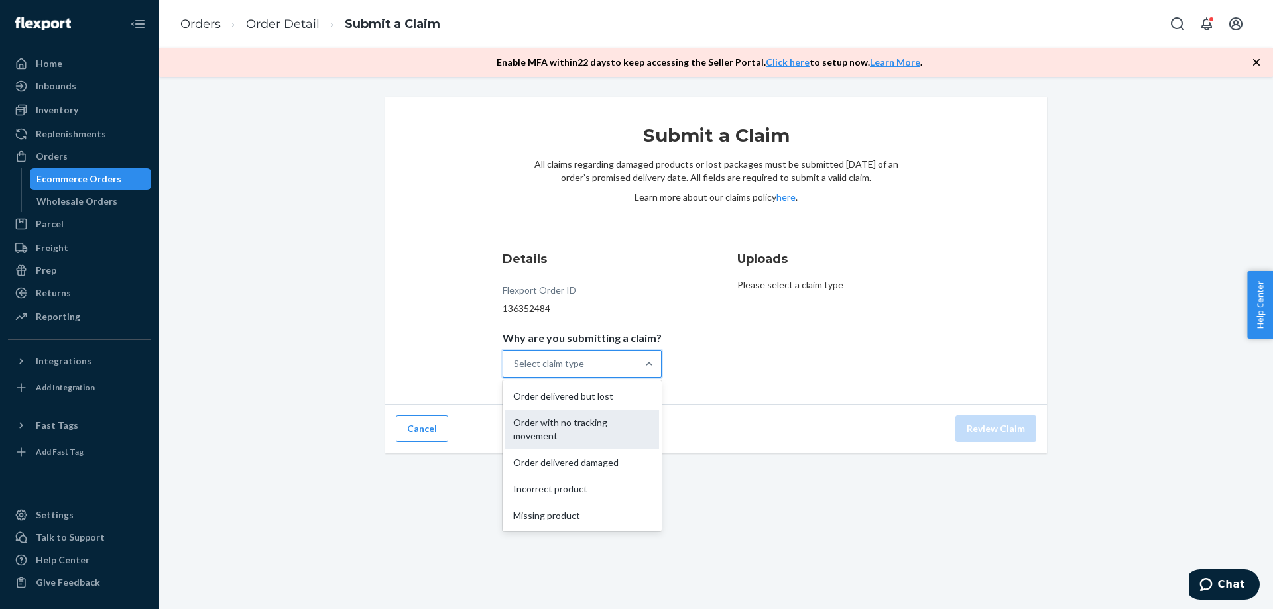
click at [588, 445] on div "Order with no tracking movement" at bounding box center [582, 430] width 154 height 40
click at [515, 371] on input "Why are you submitting a claim? option Order with no tracking movement focused,…" at bounding box center [514, 363] width 1 height 13
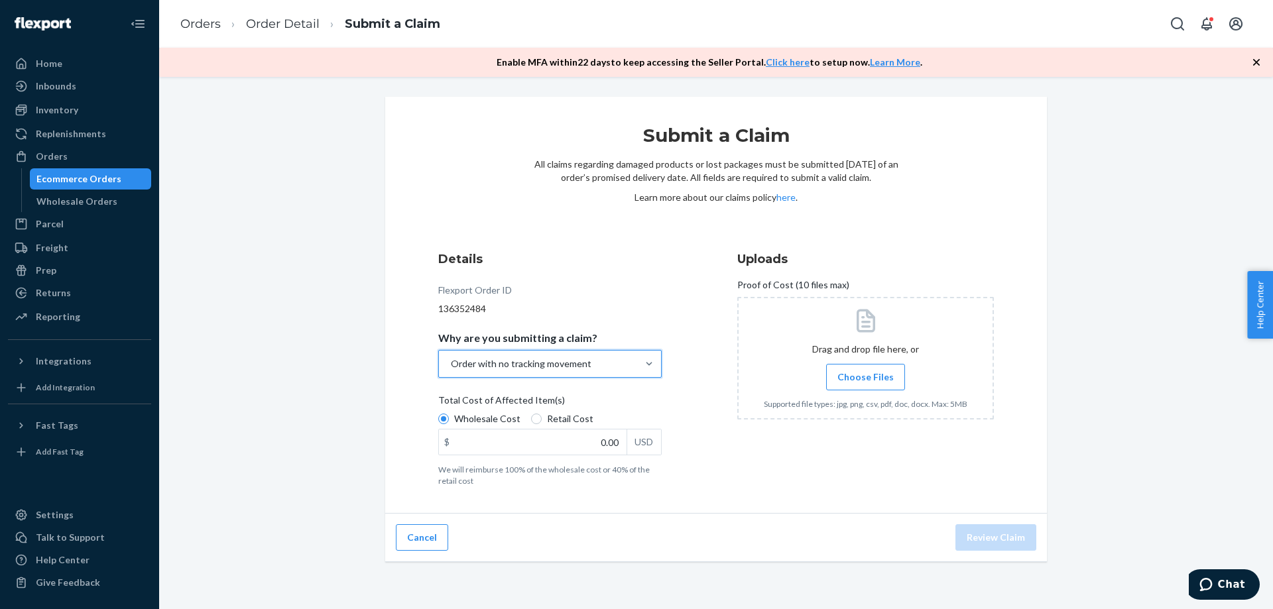
click at [563, 419] on span "Retail Cost" at bounding box center [570, 418] width 46 height 13
click at [542, 419] on input "Retail Cost" at bounding box center [536, 419] width 11 height 11
radio input "true"
radio input "false"
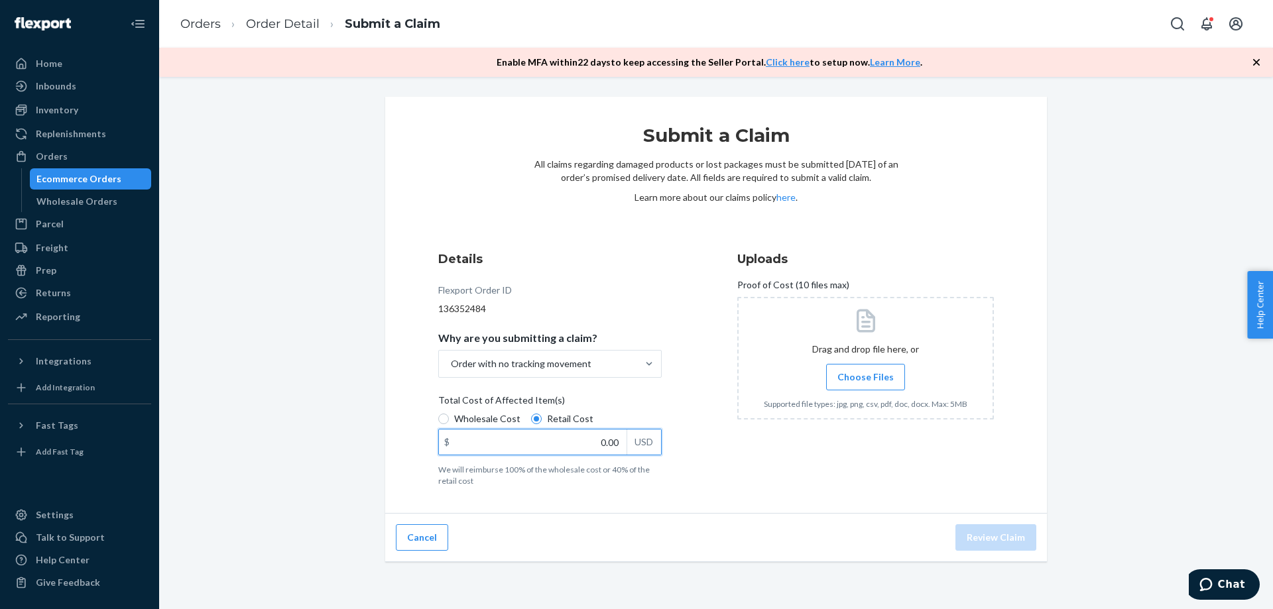
click at [601, 445] on input "0.00" at bounding box center [533, 442] width 188 height 25
type input "30.00"
click at [686, 380] on div "Details Flexport Order ID 136352484 Why are you submitting a claim? Order with …" at bounding box center [566, 369] width 257 height 252
click at [849, 374] on span "Choose Files" at bounding box center [866, 377] width 56 height 13
click at [865, 374] on input "Choose Files" at bounding box center [865, 377] width 1 height 15
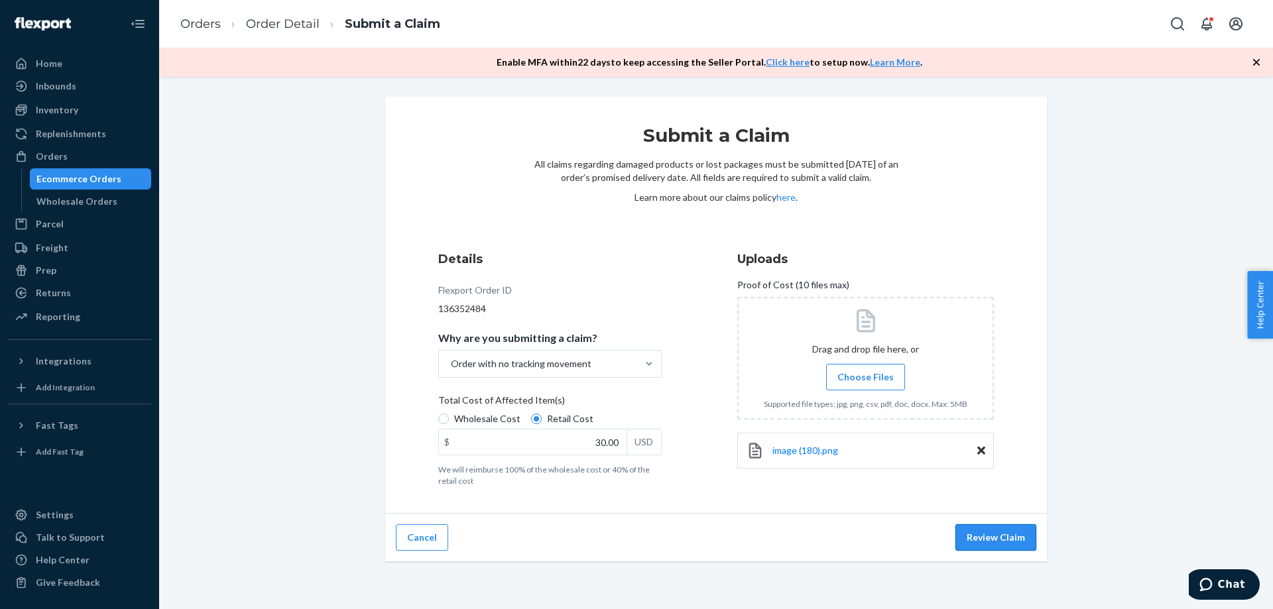
click at [1001, 534] on button "Review Claim" at bounding box center [996, 538] width 81 height 27
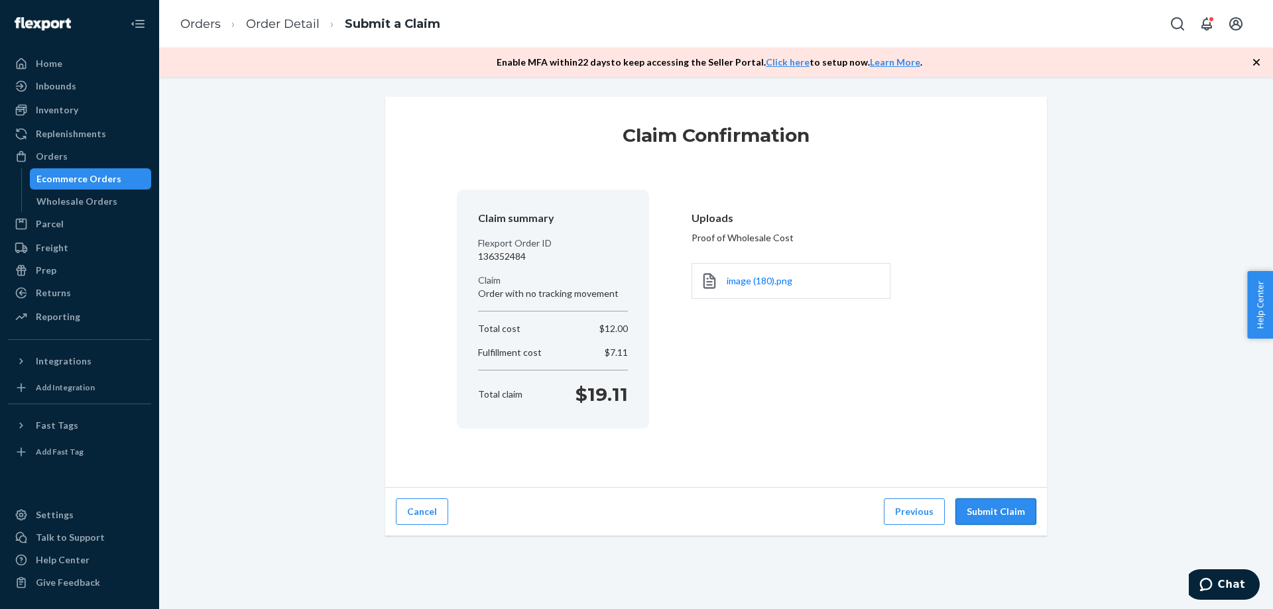
click at [992, 511] on button "Submit Claim" at bounding box center [996, 512] width 81 height 27
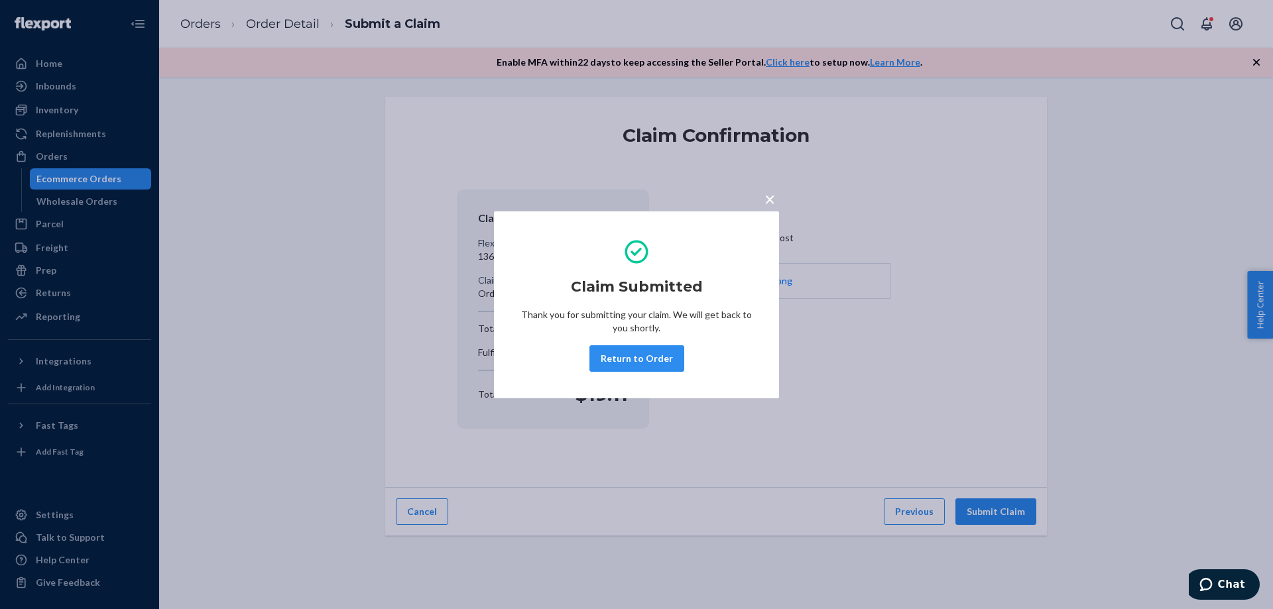
click at [61, 143] on div "× Claim Submitted Thank you for submitting your claim. We will get back to you …" at bounding box center [636, 304] width 1273 height 609
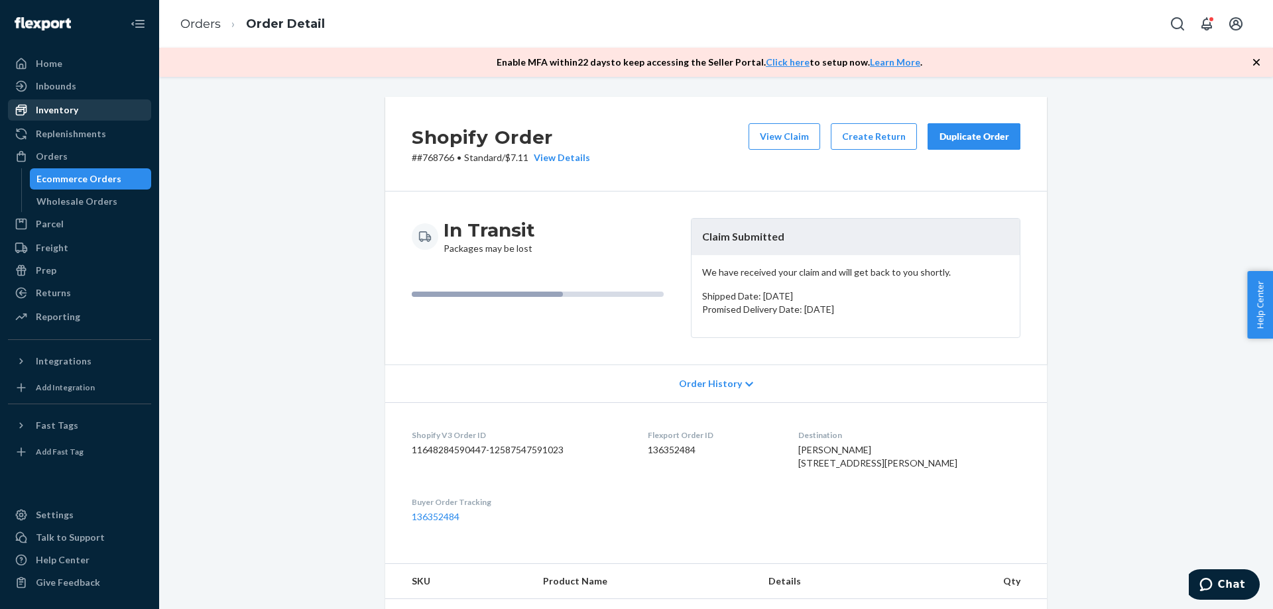
click at [80, 109] on div "Inventory" at bounding box center [79, 110] width 141 height 19
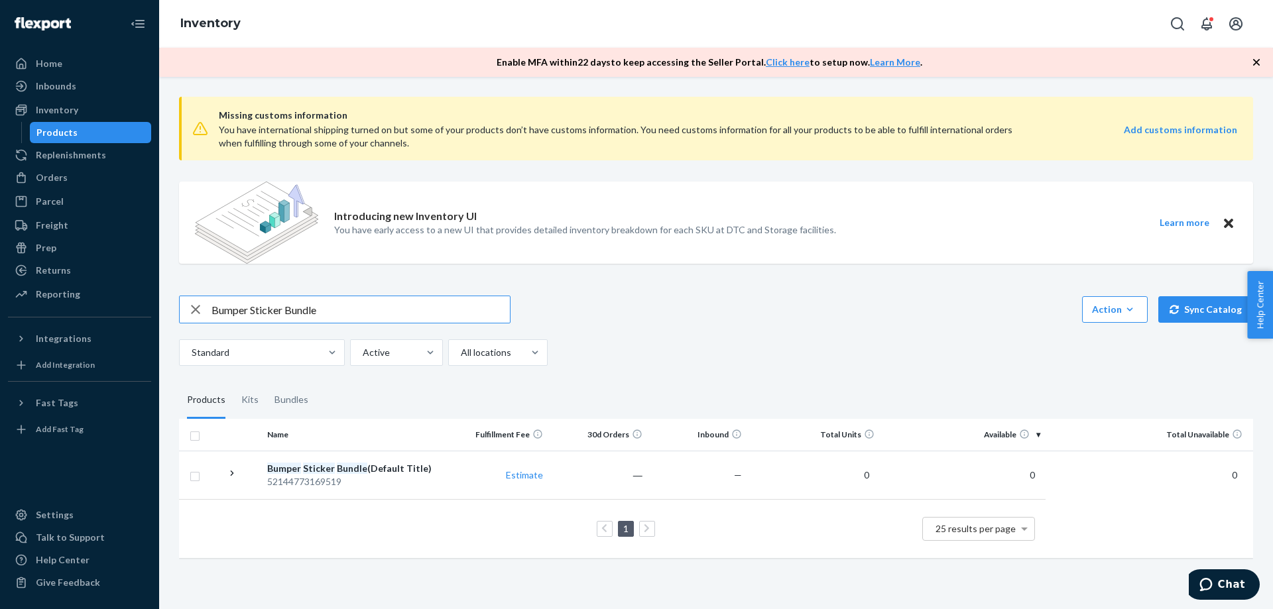
click at [294, 315] on input "Bumper Sticker Bundle" at bounding box center [361, 309] width 298 height 27
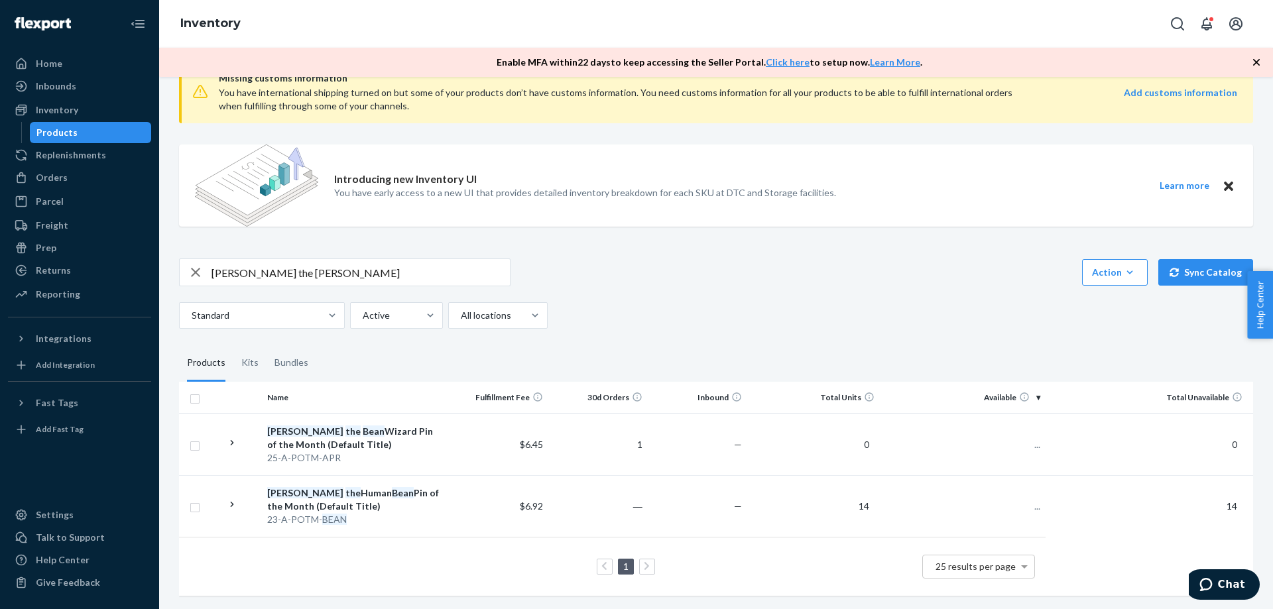
scroll to position [47, 0]
click at [272, 261] on input "[PERSON_NAME] the [PERSON_NAME]" at bounding box center [361, 272] width 298 height 27
type input "p"
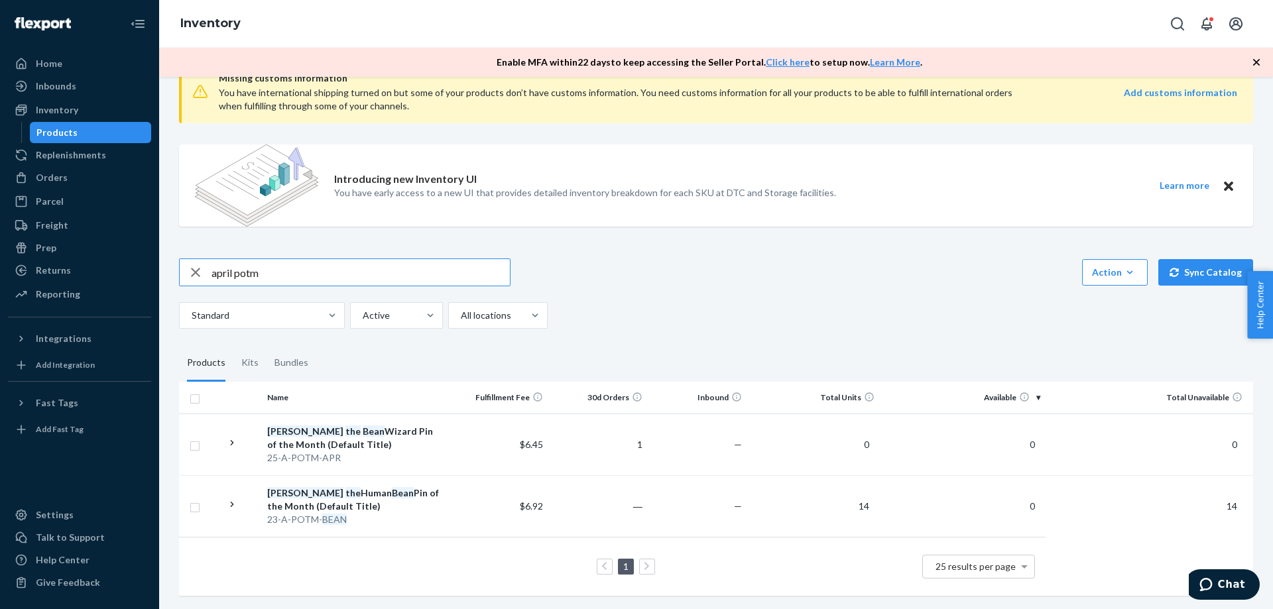
type input "april potm"
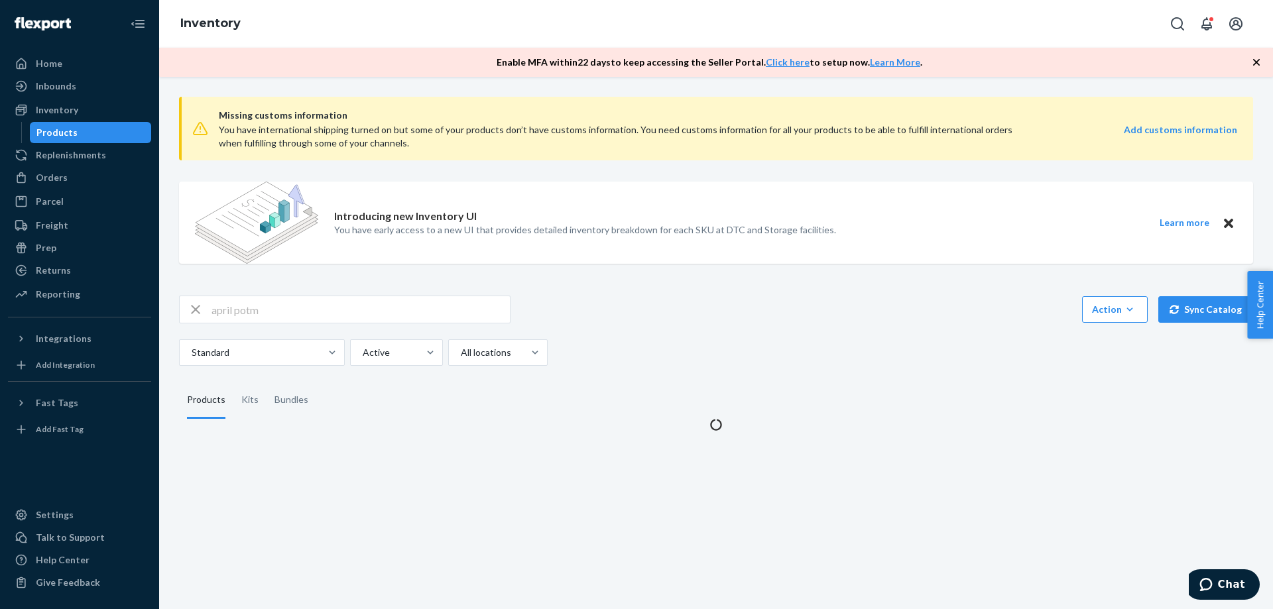
scroll to position [0, 0]
